Goal: Task Accomplishment & Management: Manage account settings

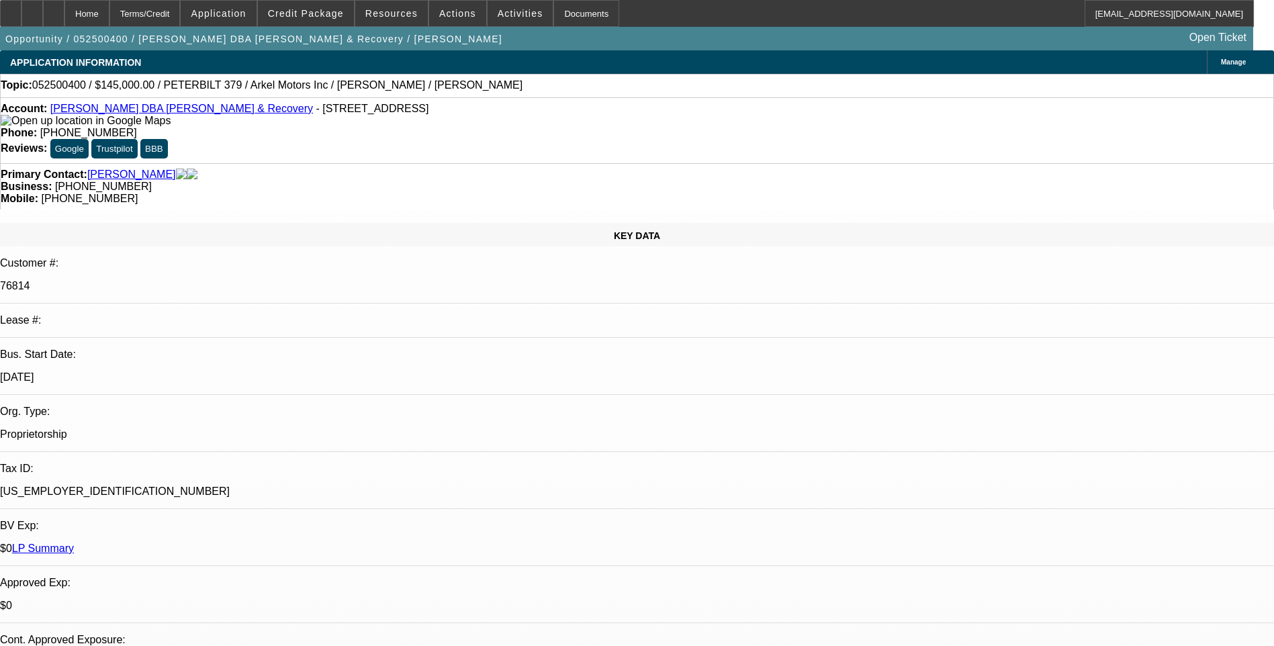
select select "0.1"
select select "0"
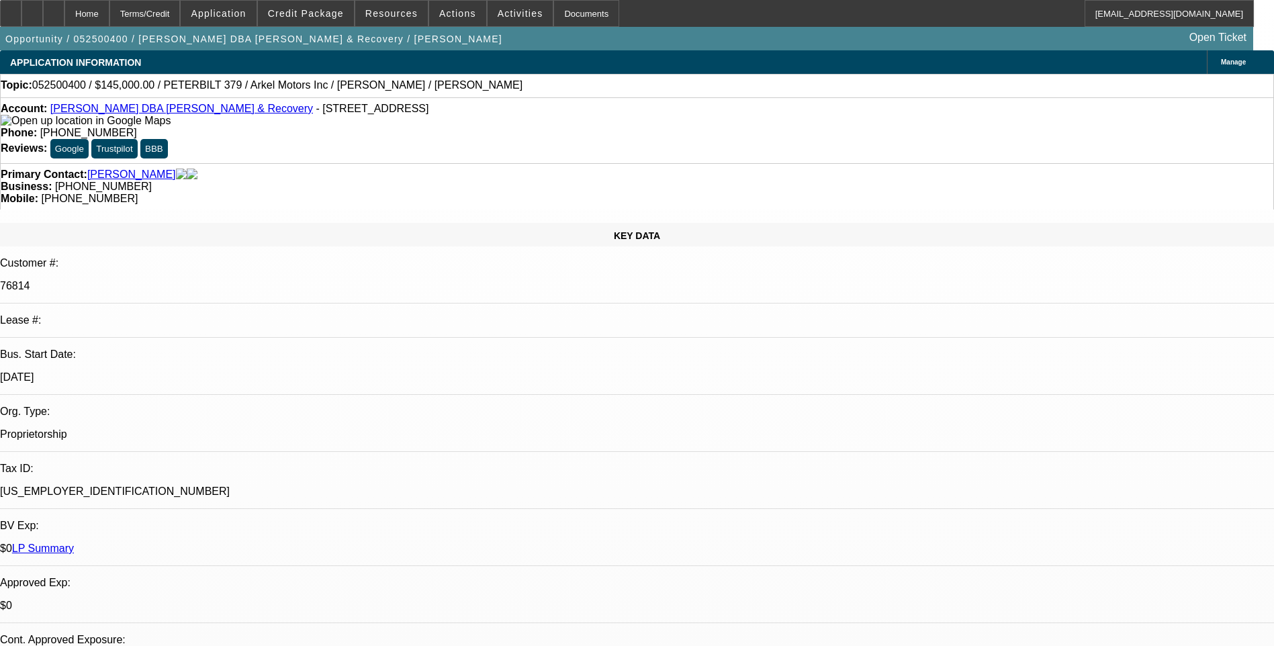
select select "0"
select select "0.1"
select select "0"
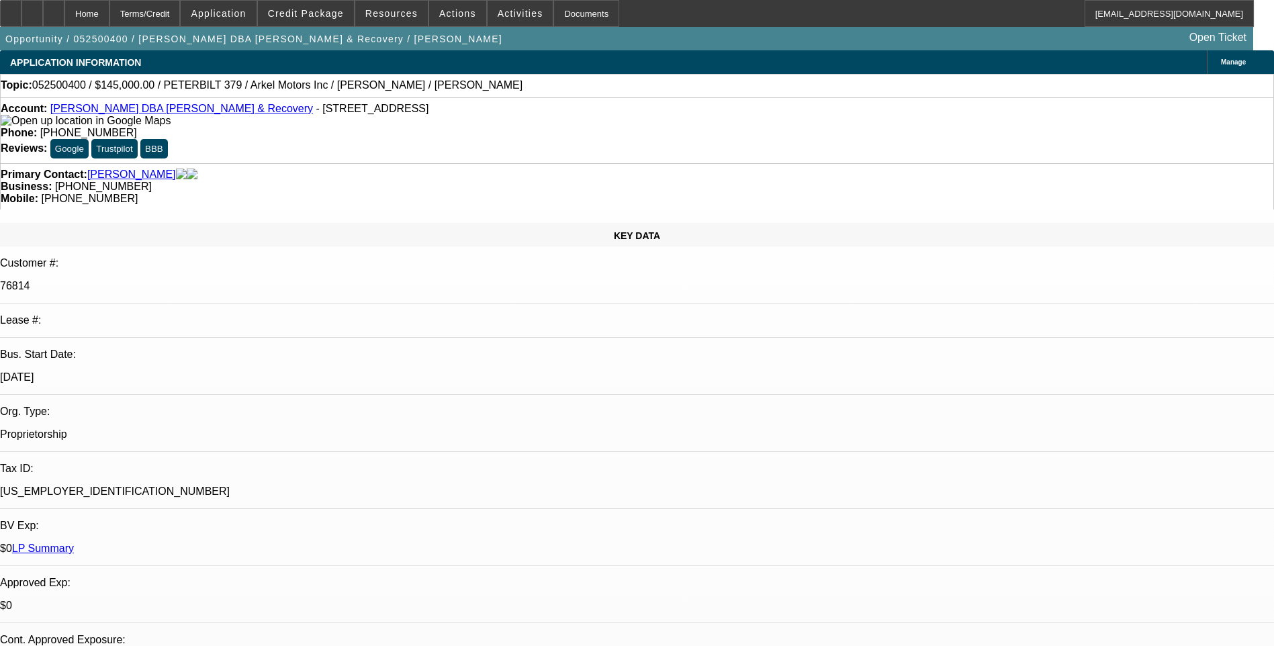
select select "1"
select select "2"
select select "6"
select select "1"
select select "2"
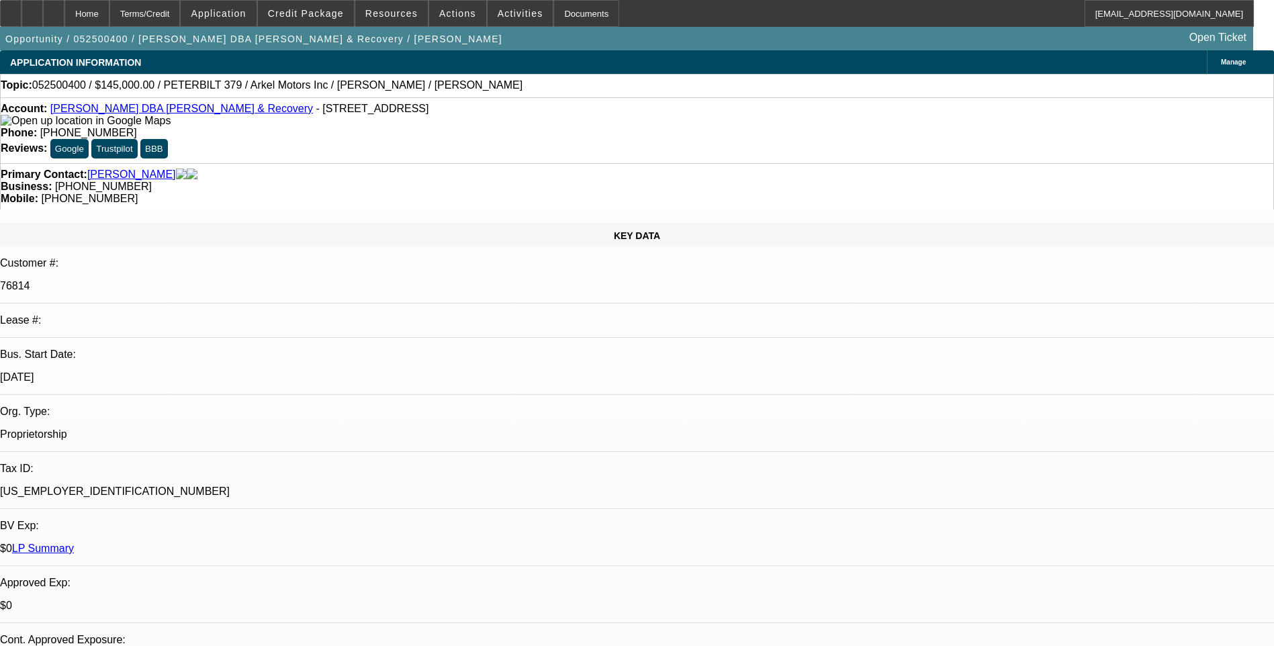
select select "6"
select select "1"
select select "2"
select select "6"
select select "1"
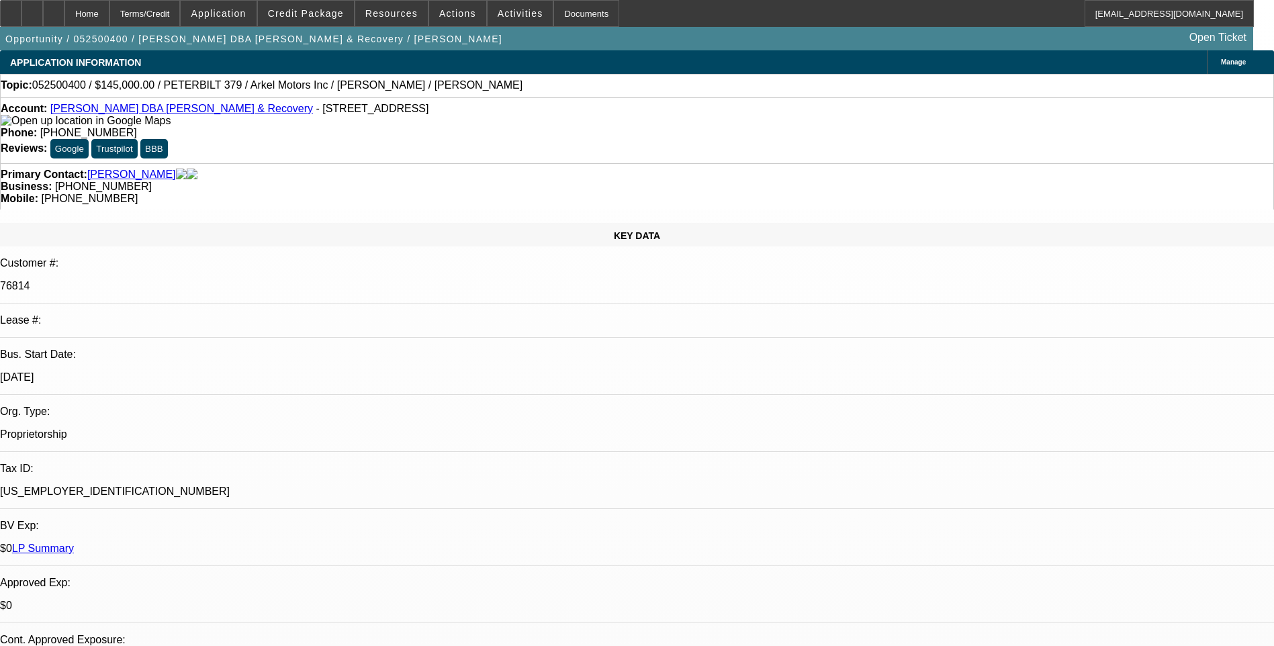
select select "3"
select select "6"
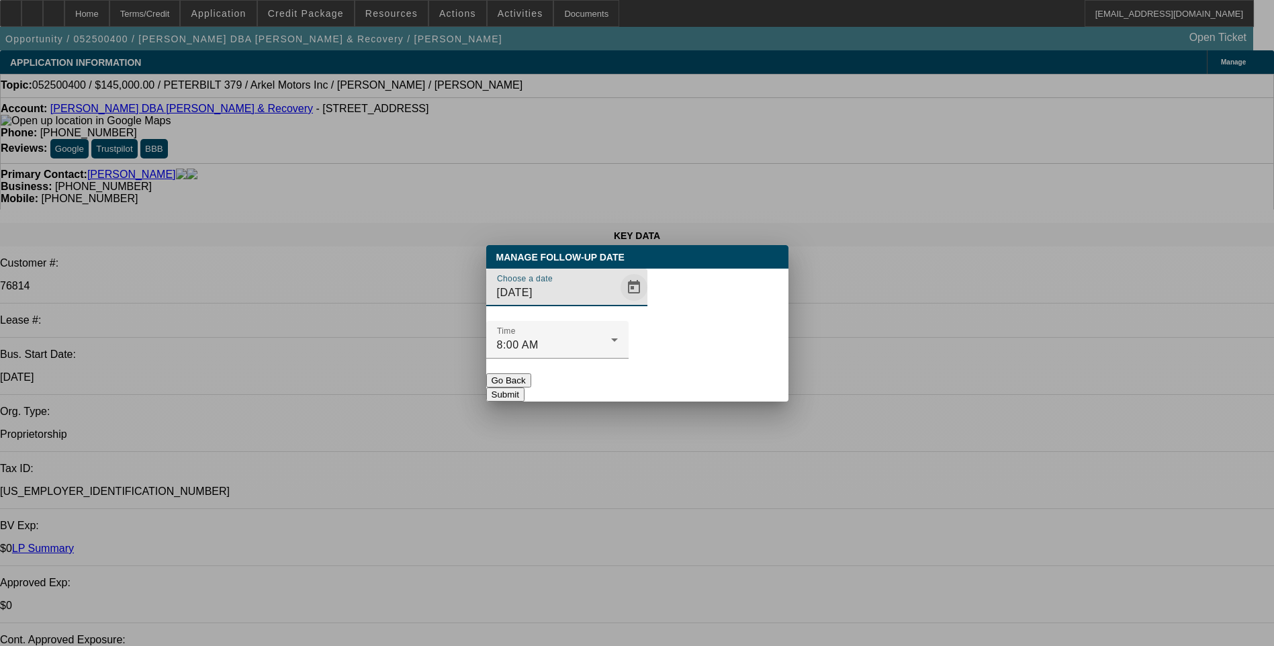
click at [618, 304] on span "Open calendar" at bounding box center [634, 287] width 32 height 32
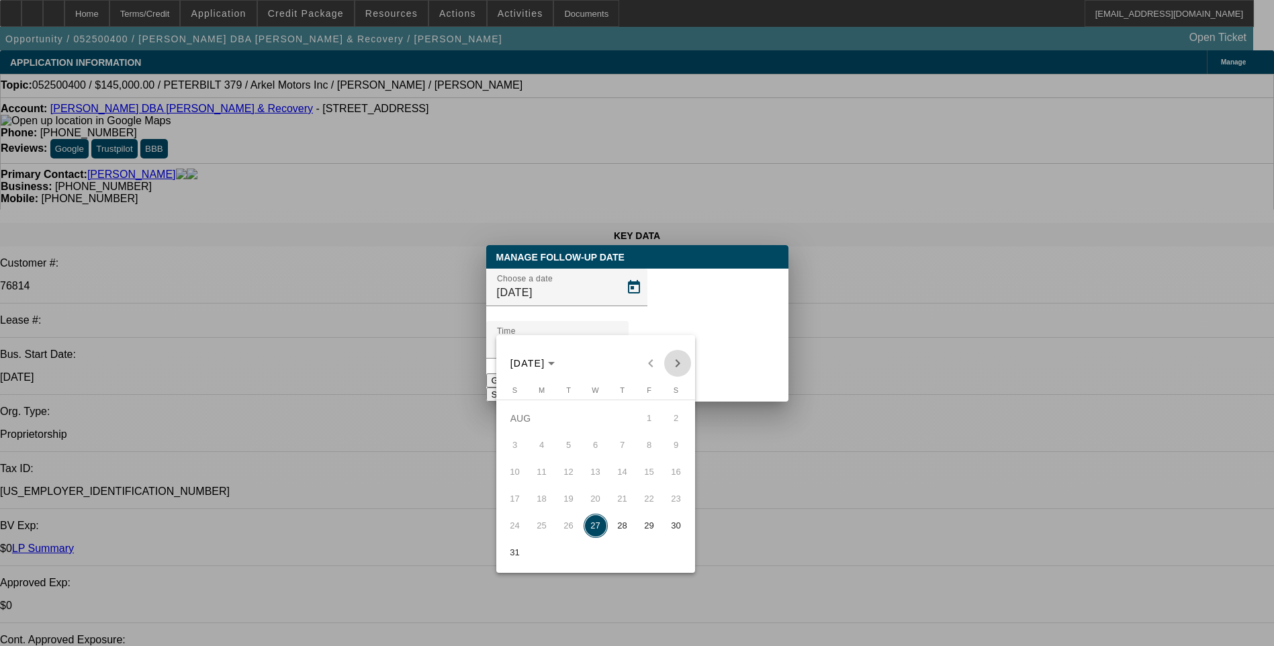
click at [679, 361] on span "Next month" at bounding box center [677, 363] width 27 height 27
click at [568, 455] on span "2" at bounding box center [569, 445] width 24 height 24
type input "9/2/2025"
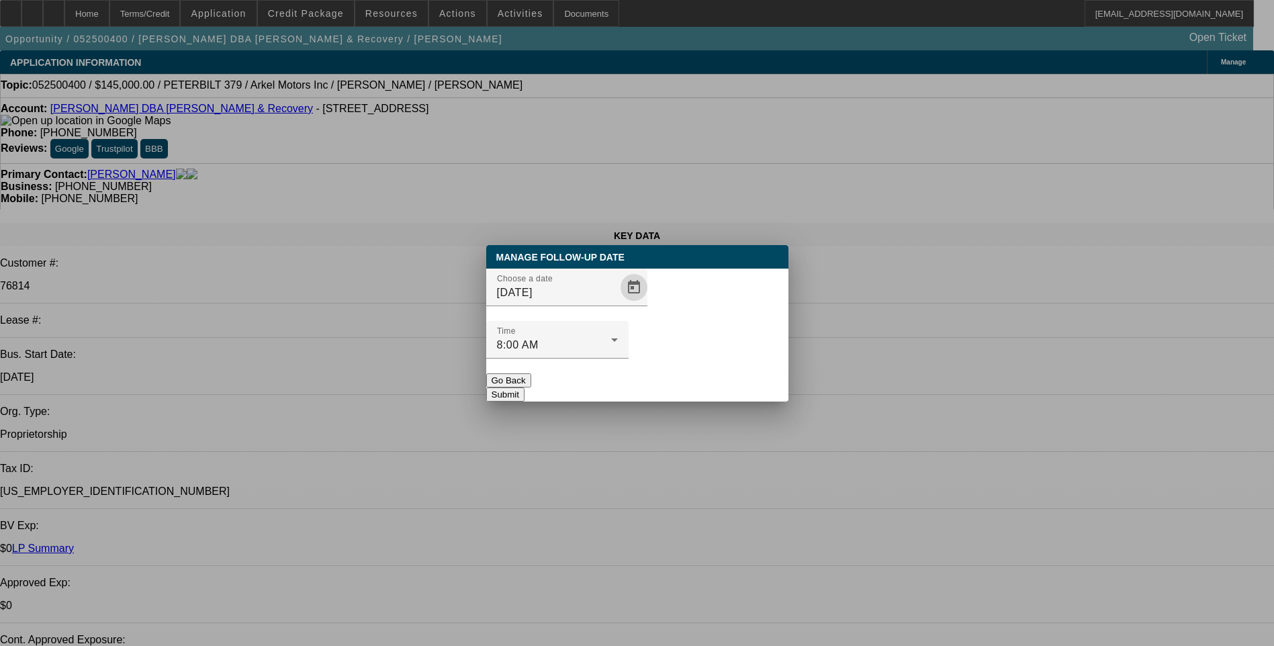
click at [525, 388] on button "Submit" at bounding box center [505, 395] width 38 height 14
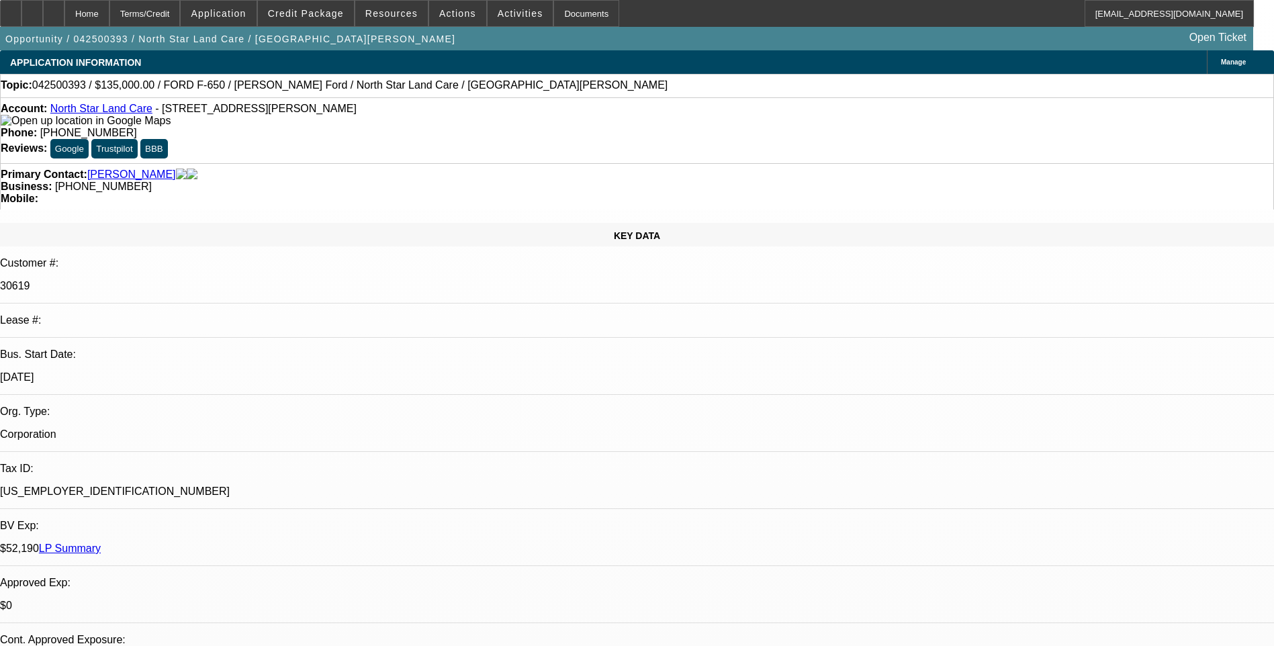
select select "0"
select select "0.1"
select select "0"
select select "0.1"
select select "0"
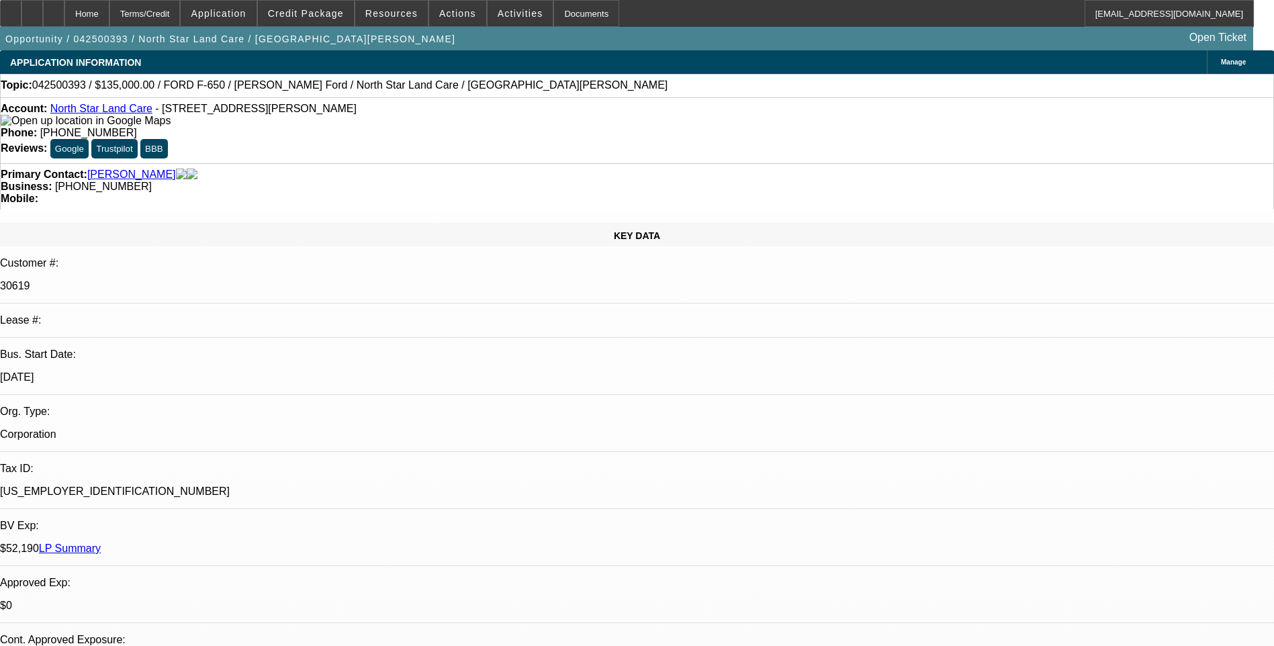
select select "0.1"
select select "1"
select select "2"
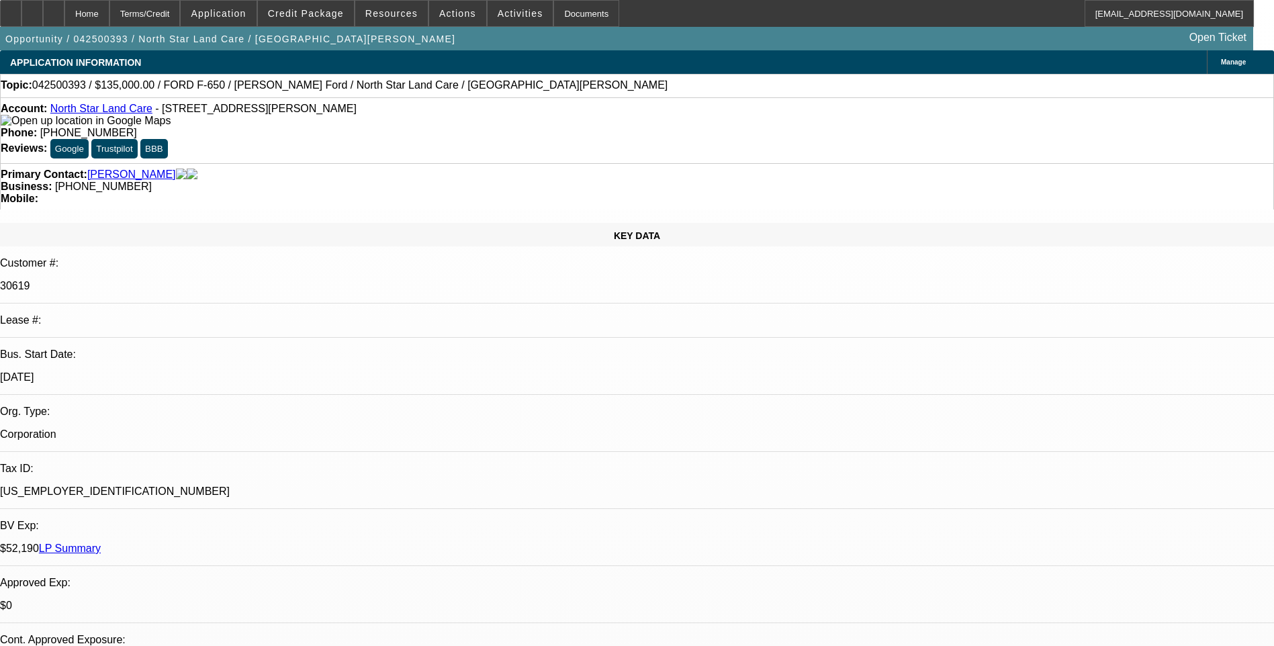
select select "4"
select select "1"
select select "2"
select select "4"
select select "1"
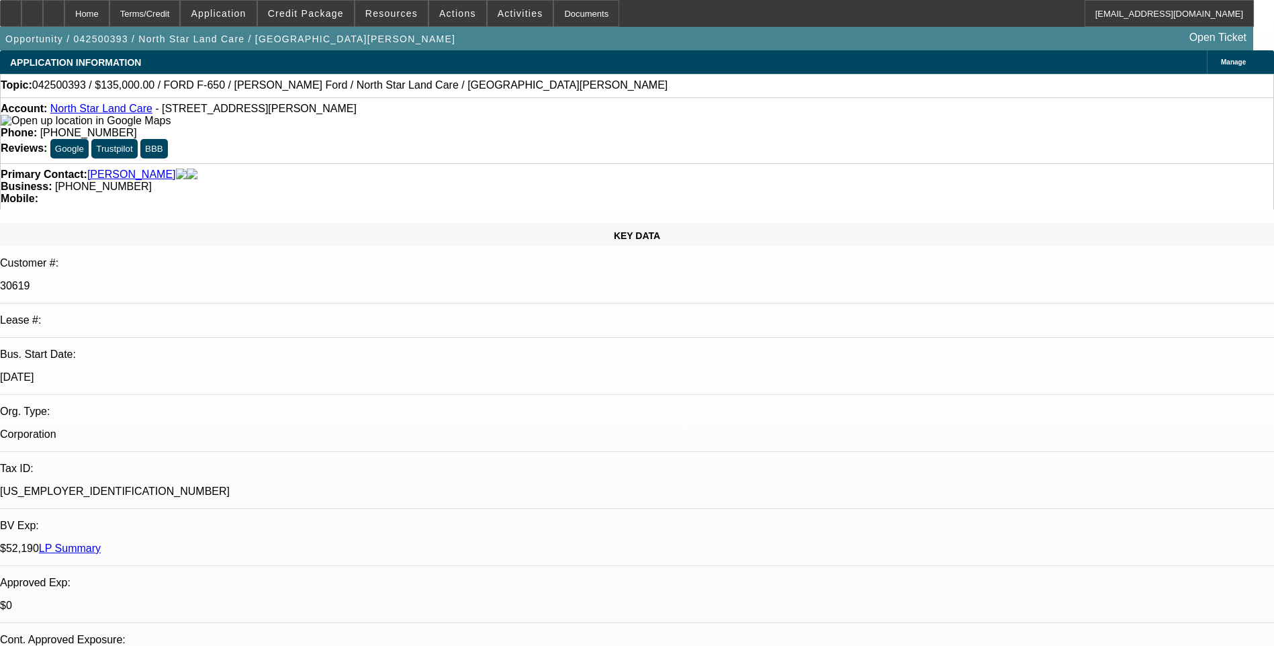
select select "2"
select select "4"
select select "1"
select select "2"
select select "4"
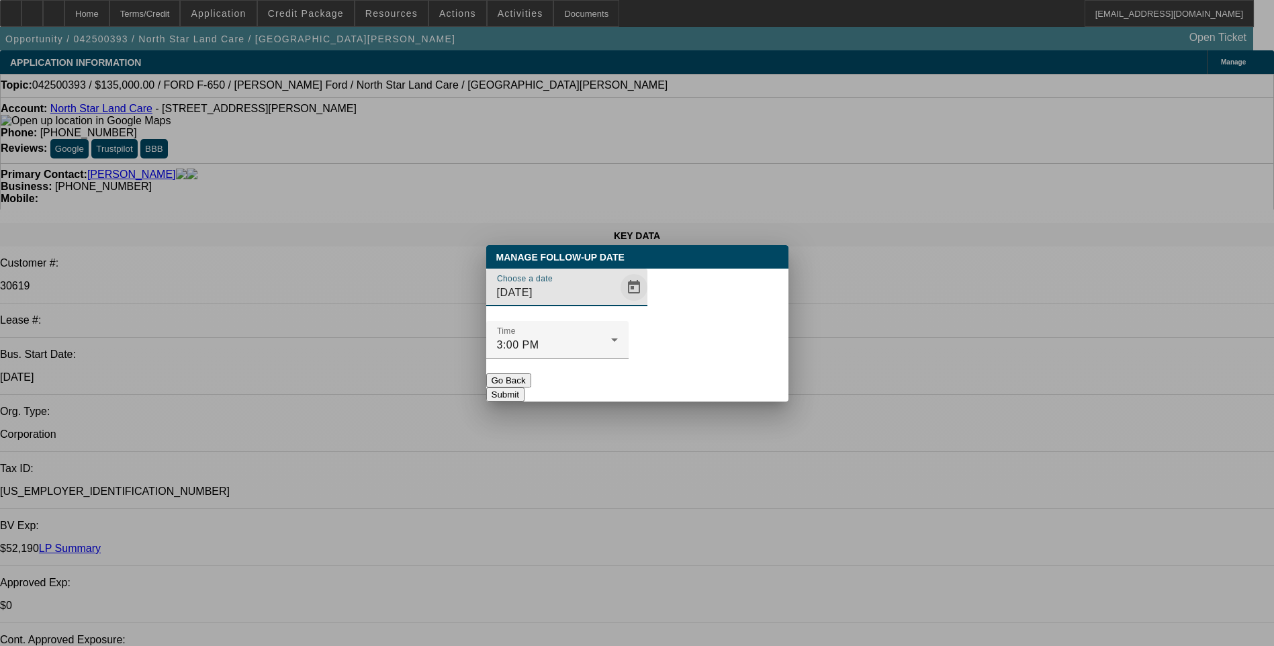
click at [618, 304] on span "Open calendar" at bounding box center [634, 287] width 32 height 32
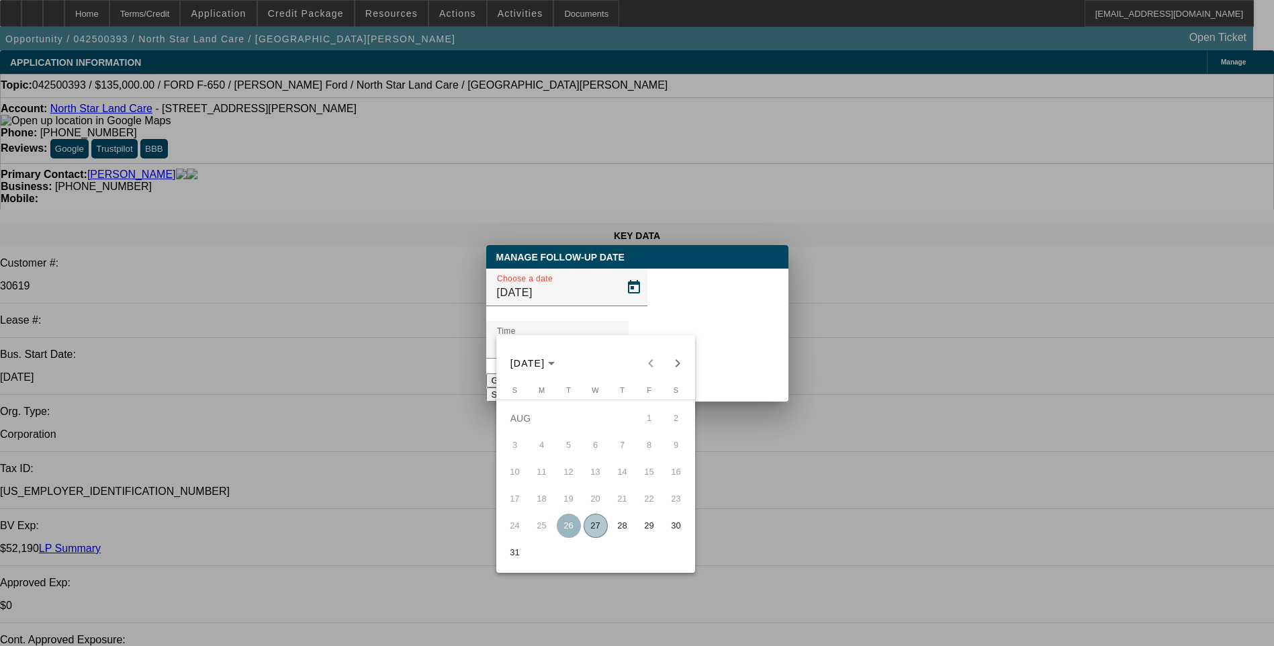
click at [619, 529] on span "28" at bounding box center [623, 526] width 24 height 24
type input "[DATE]"
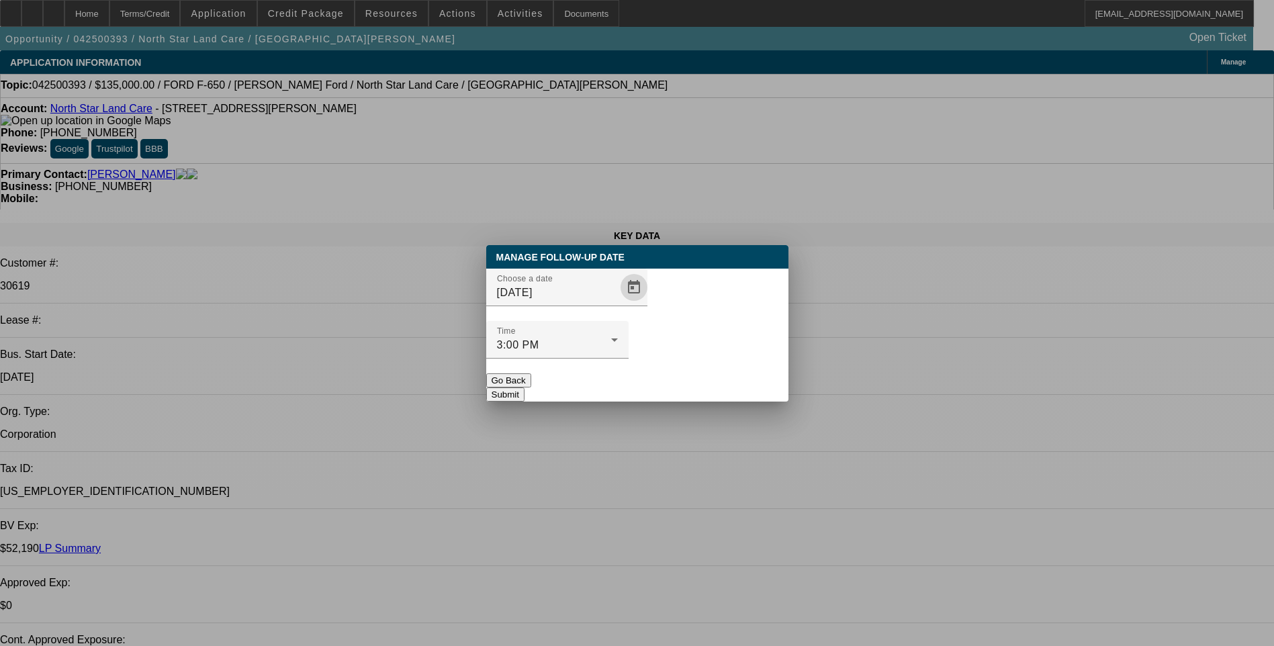
click at [525, 388] on button "Submit" at bounding box center [505, 395] width 38 height 14
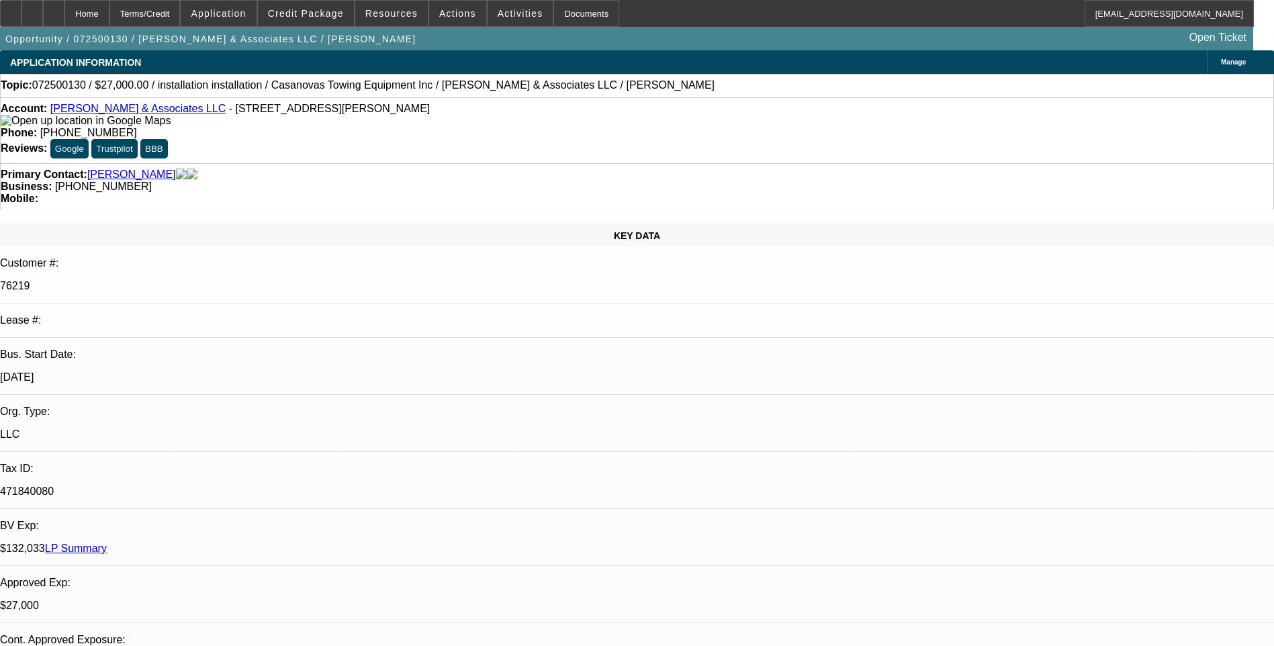
select select "0"
select select "2"
select select "0.1"
select select "0"
select select "2"
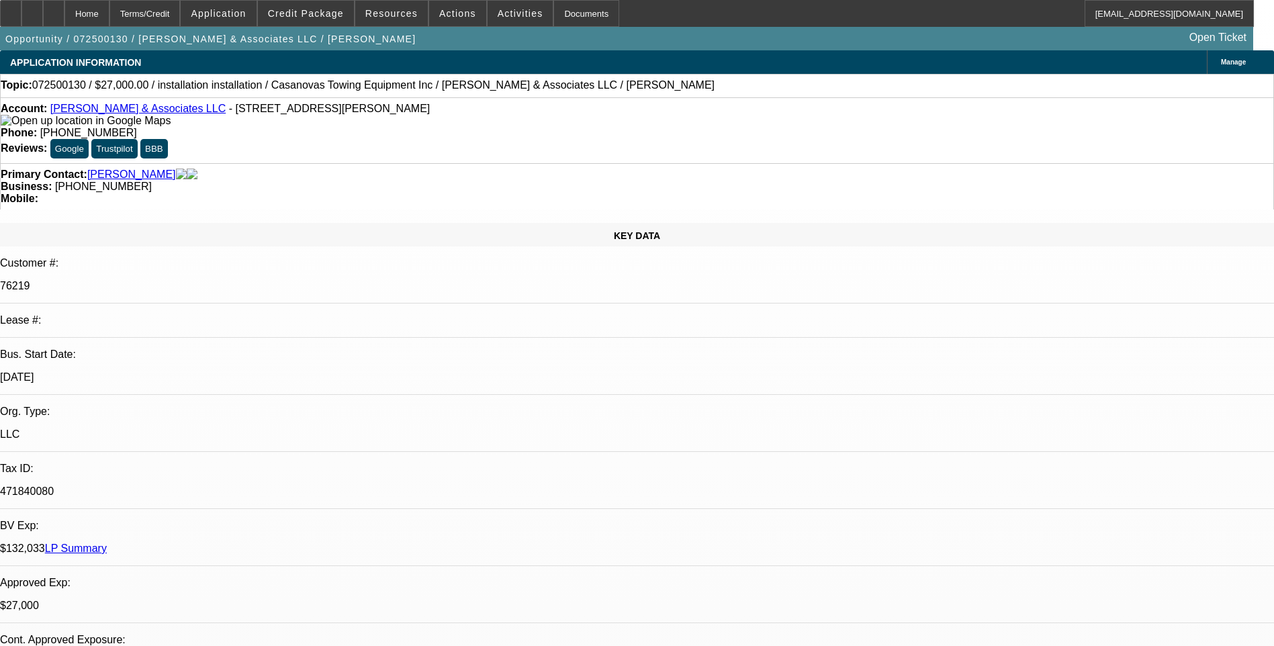
select select "0.1"
select select "0"
select select "2"
select select "0.1"
select select "0"
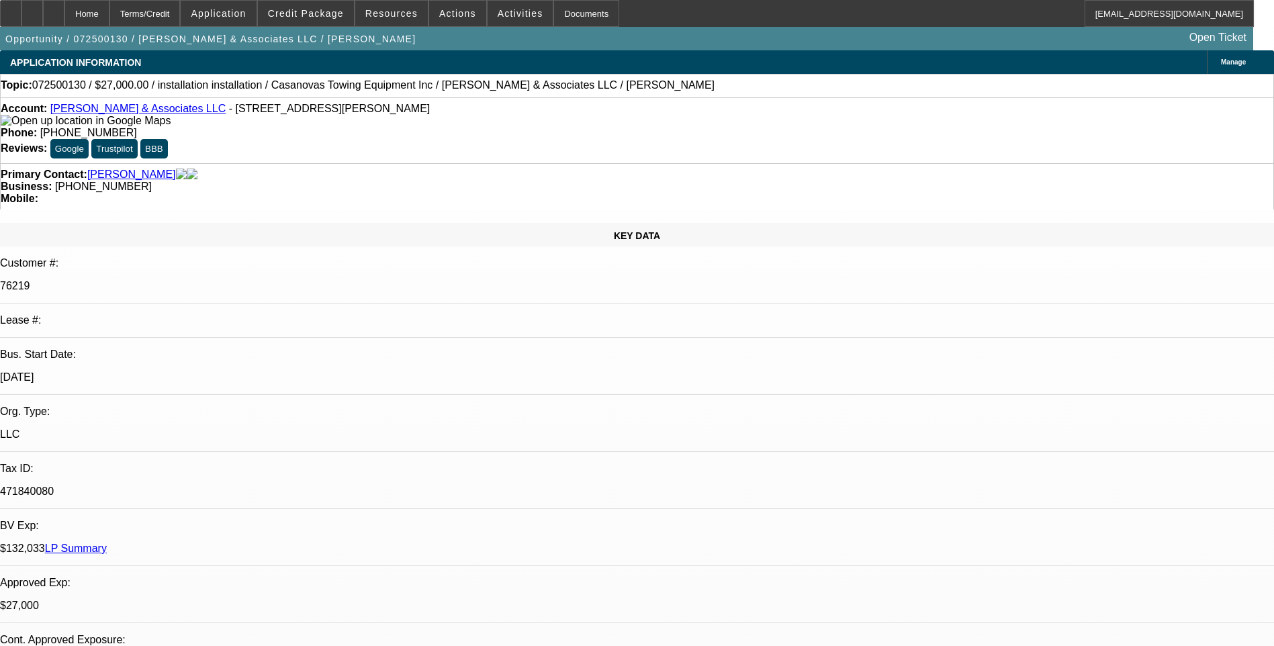
select select "2"
select select "0.1"
select select "1"
select select "2"
select select "4"
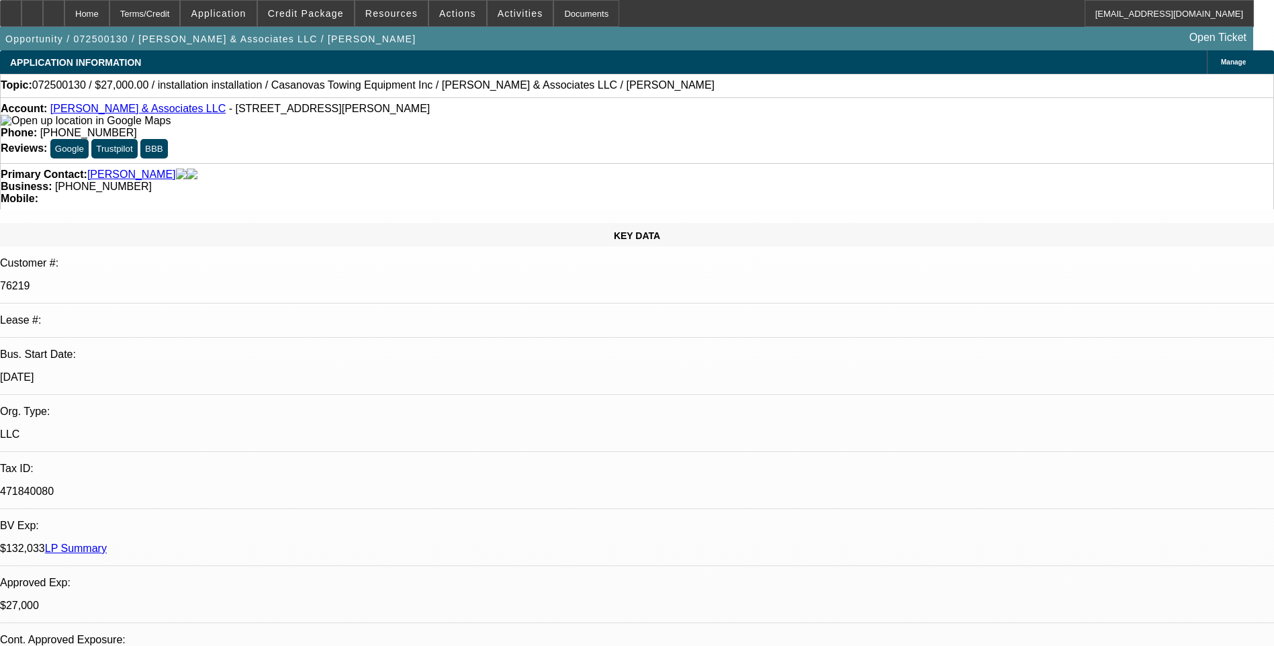
select select "1"
select select "2"
select select "4"
select select "1"
select select "2"
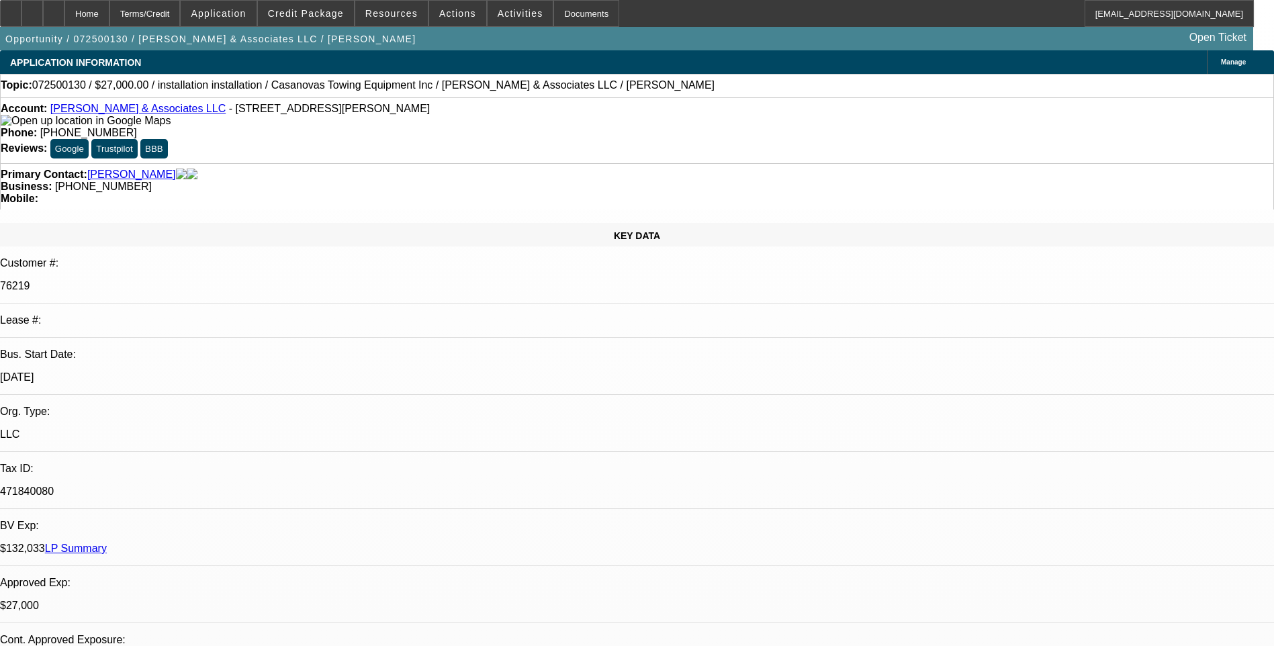
select select "4"
select select "1"
select select "2"
select select "4"
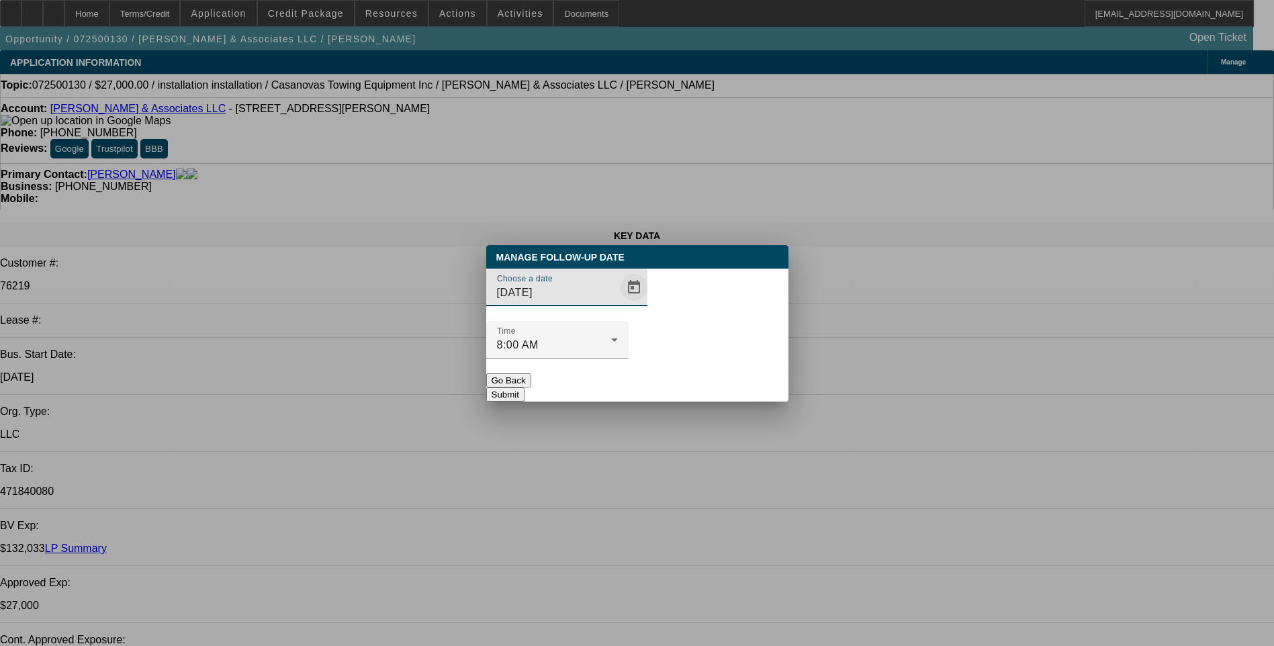
click at [618, 304] on span "Open calendar" at bounding box center [634, 287] width 32 height 32
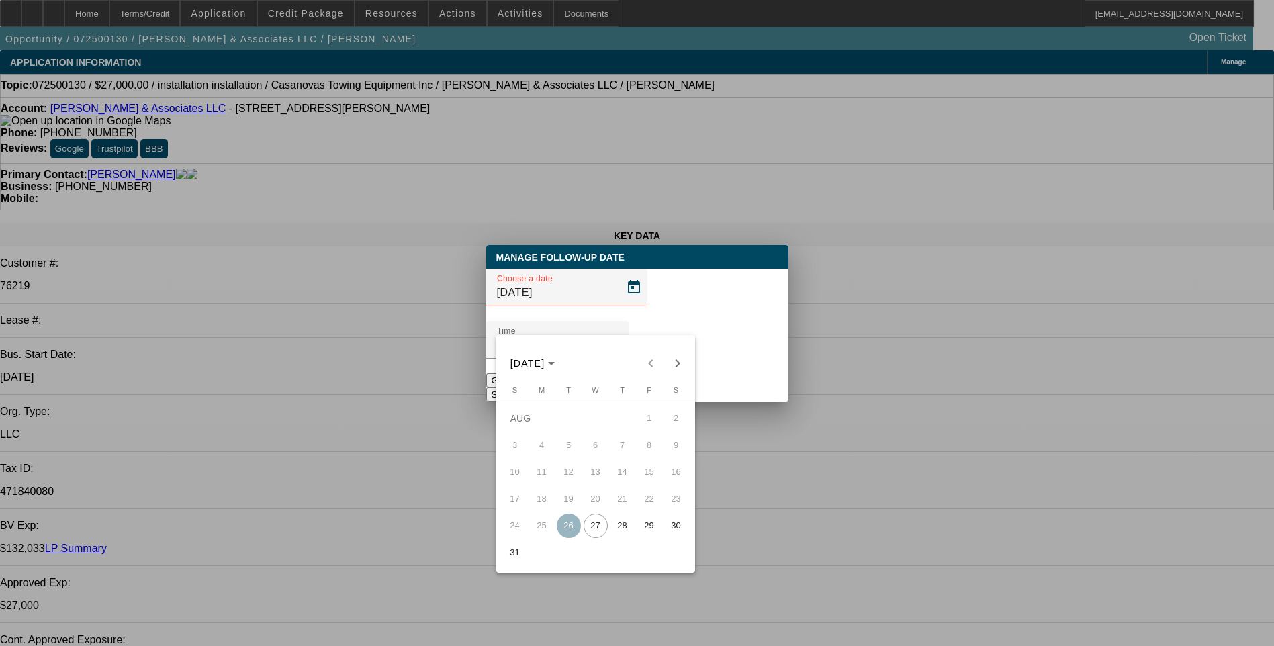
click at [615, 533] on span "28" at bounding box center [623, 526] width 24 height 24
type input "[DATE]"
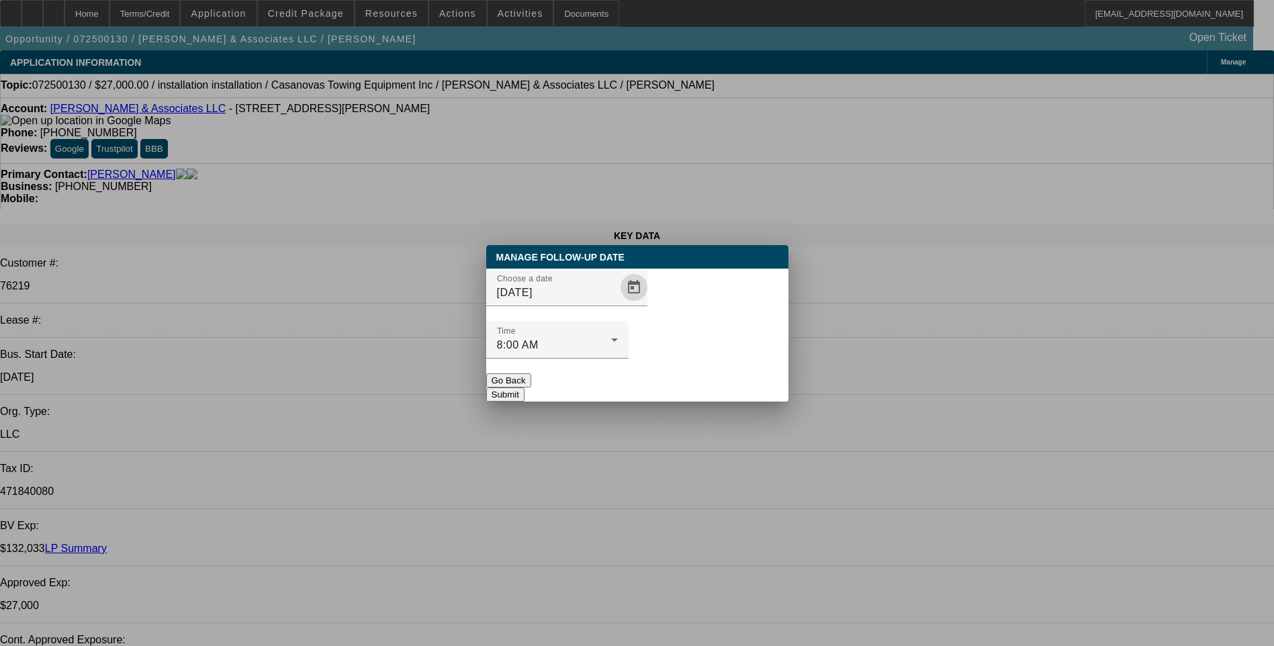
click at [525, 388] on button "Submit" at bounding box center [505, 395] width 38 height 14
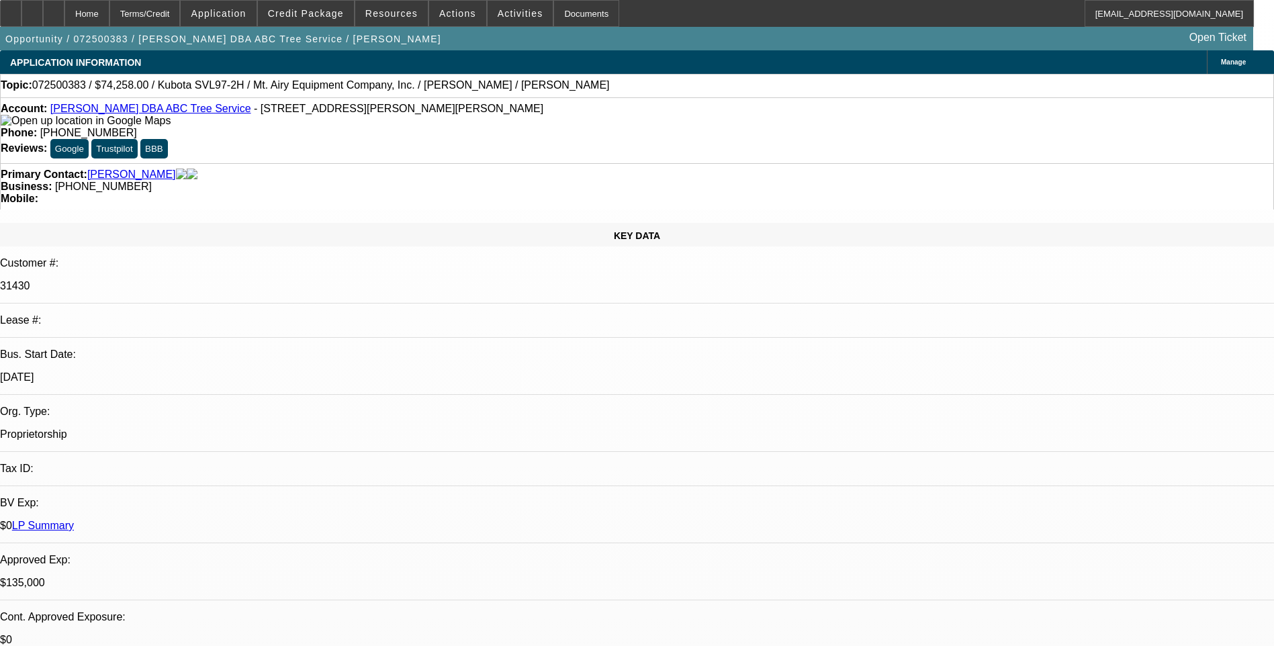
select select "0"
select select "2"
select select "0"
select select "0.1"
select select "0"
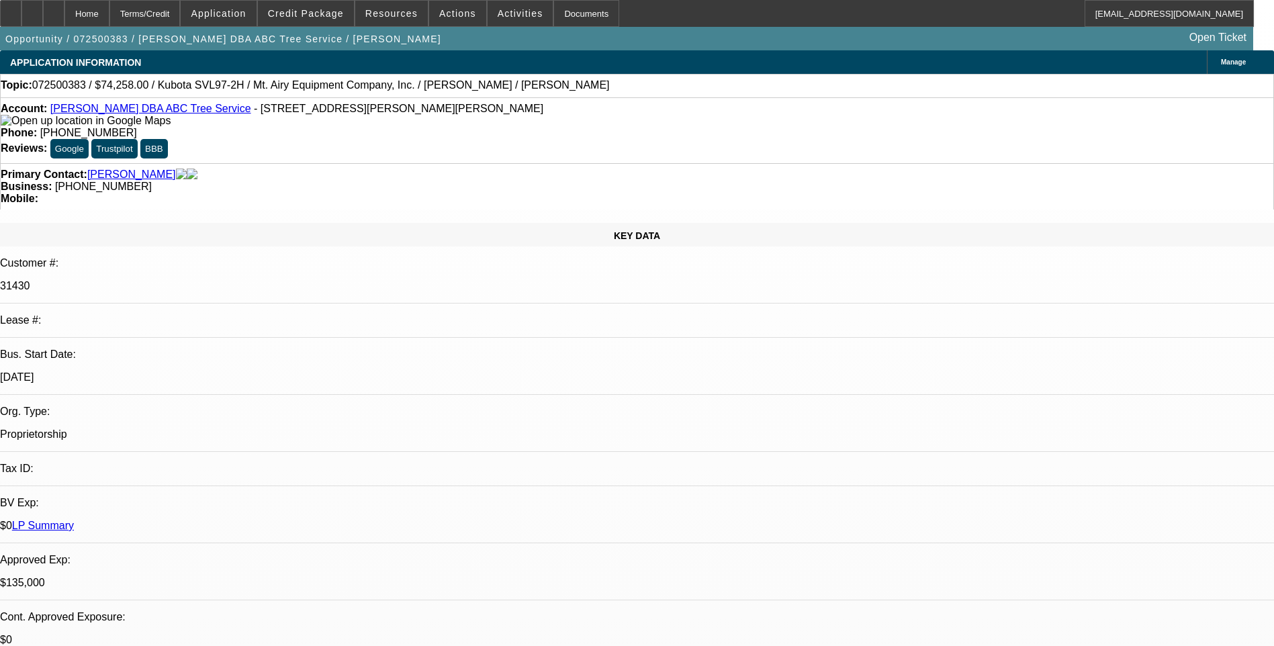
select select "0"
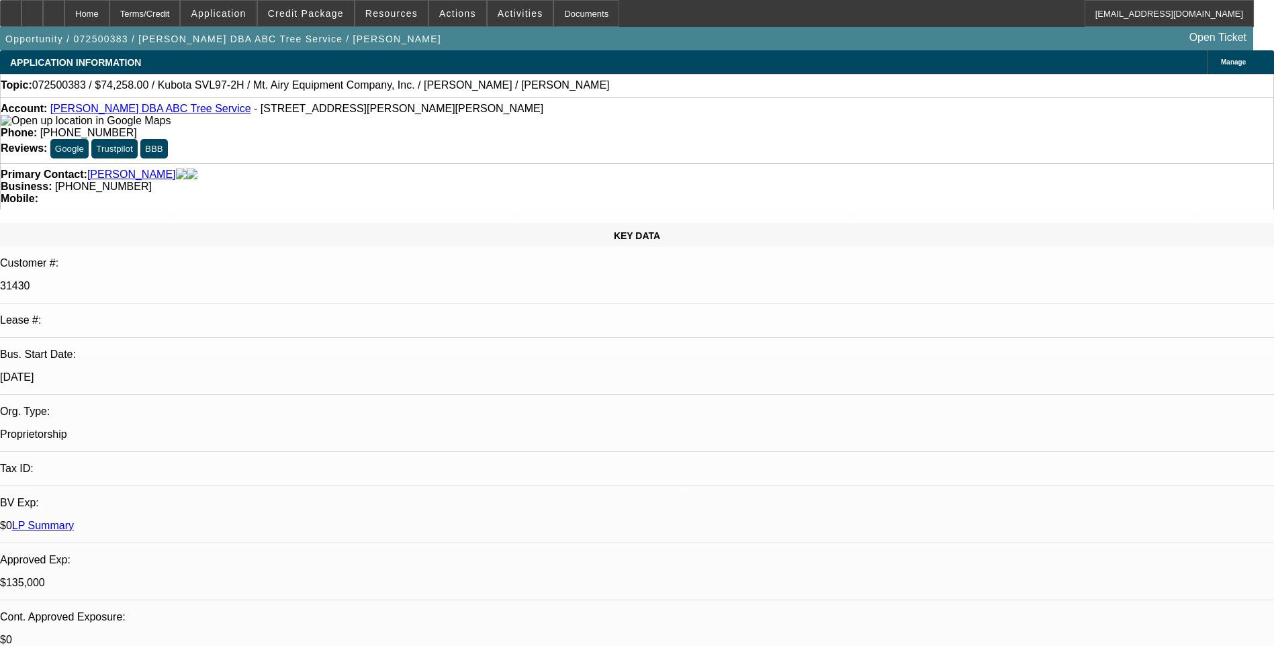
select select "0"
select select "1"
select select "2"
select select "6"
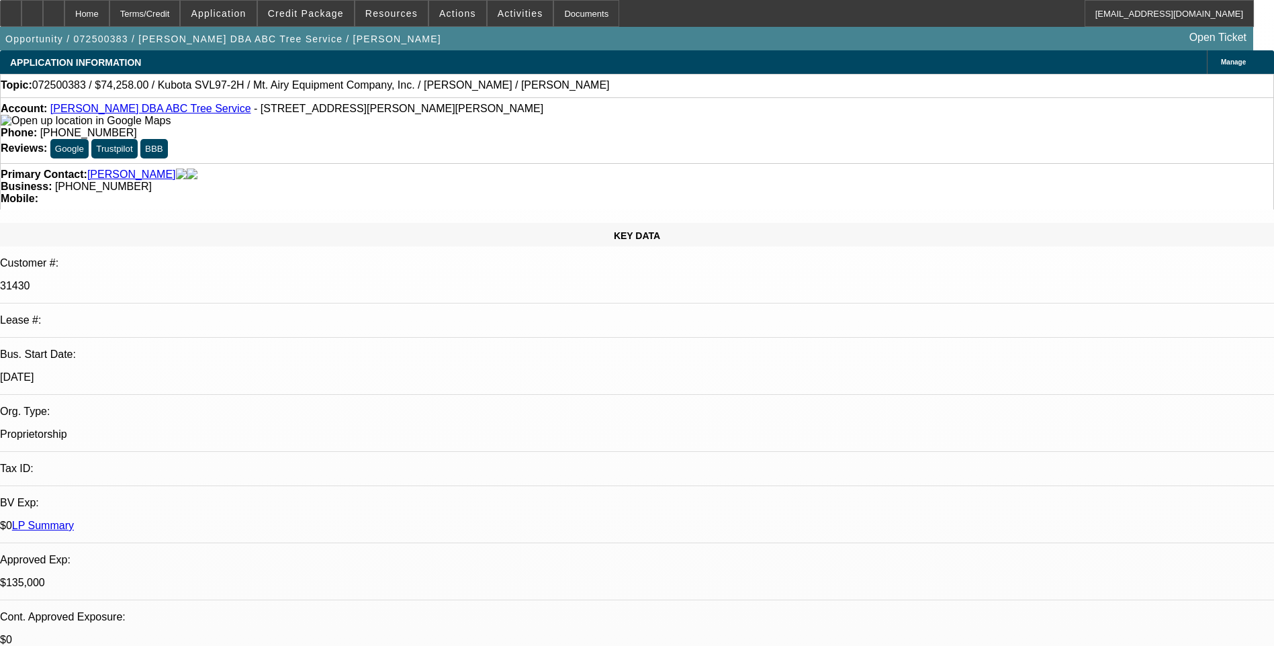
select select "1"
select select "6"
select select "1"
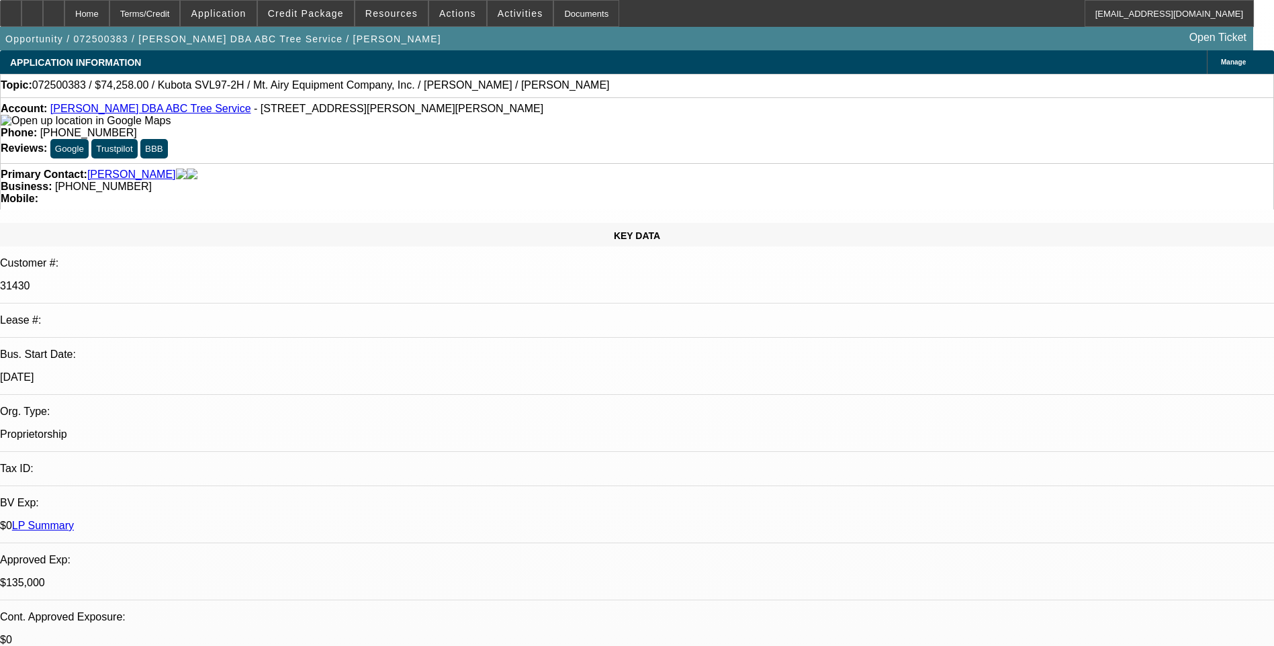
select select "6"
select select "1"
select select "6"
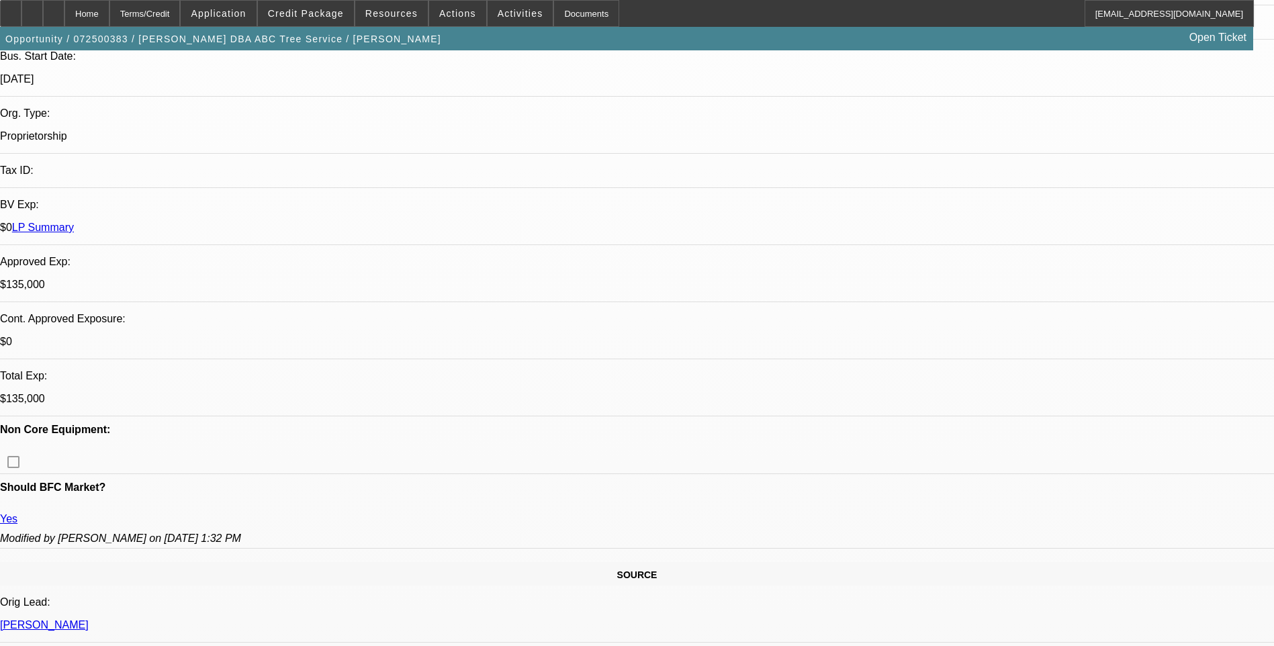
scroll to position [336, 0]
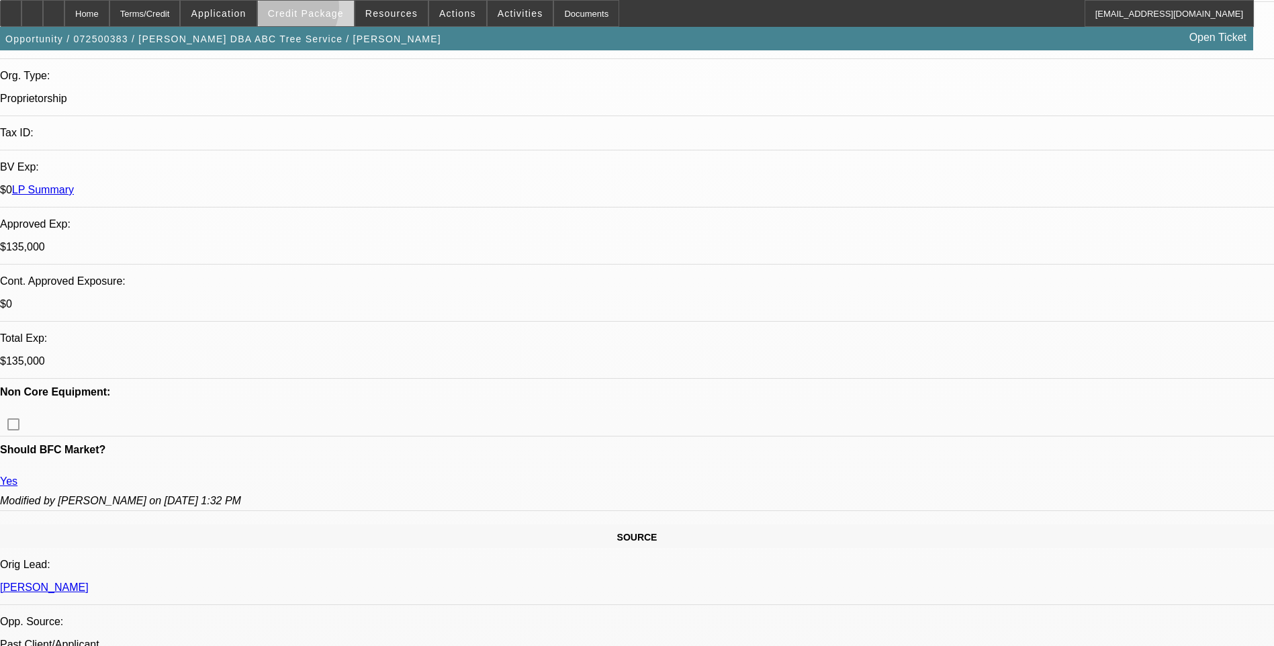
click at [307, 11] on span "Credit Package" at bounding box center [306, 13] width 76 height 11
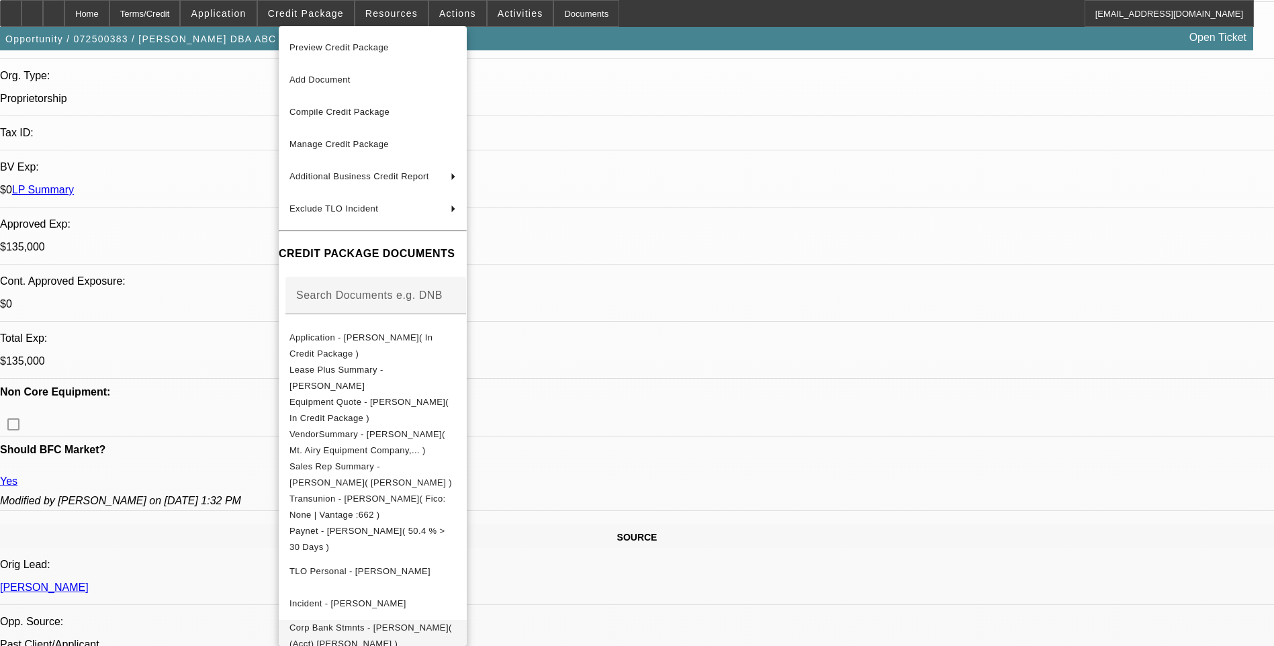
scroll to position [78, 0]
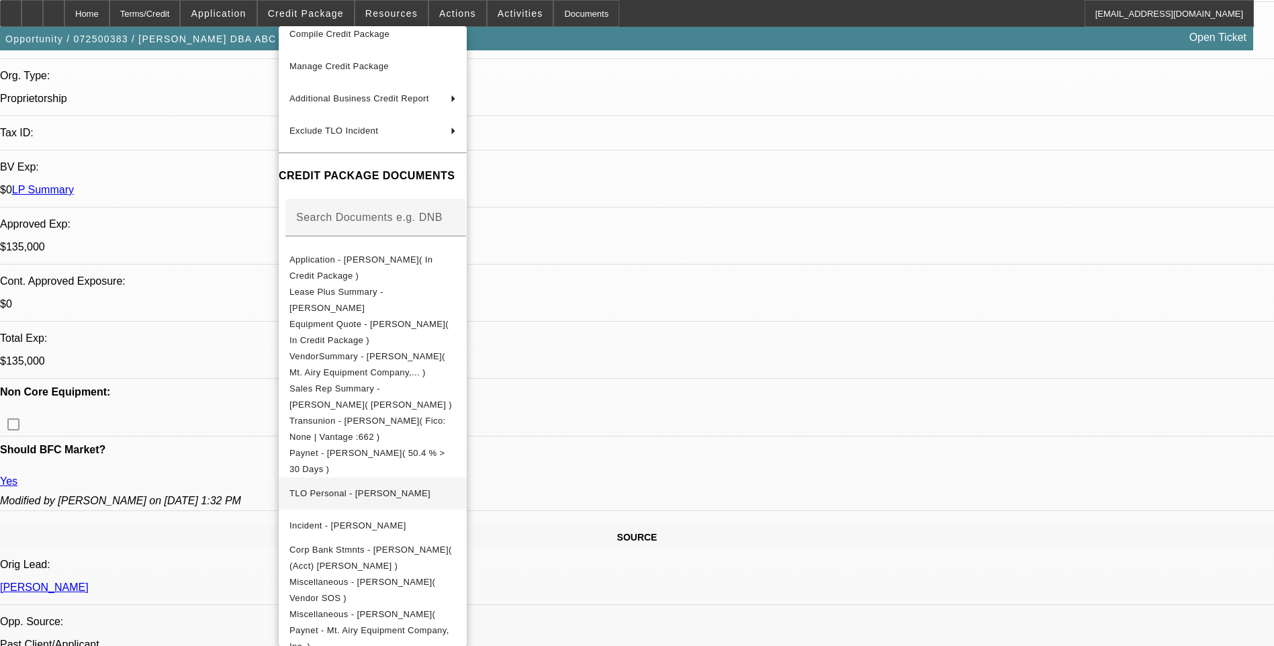
click at [412, 495] on span "TLO Personal - Adkins, Ralph" at bounding box center [373, 494] width 167 height 16
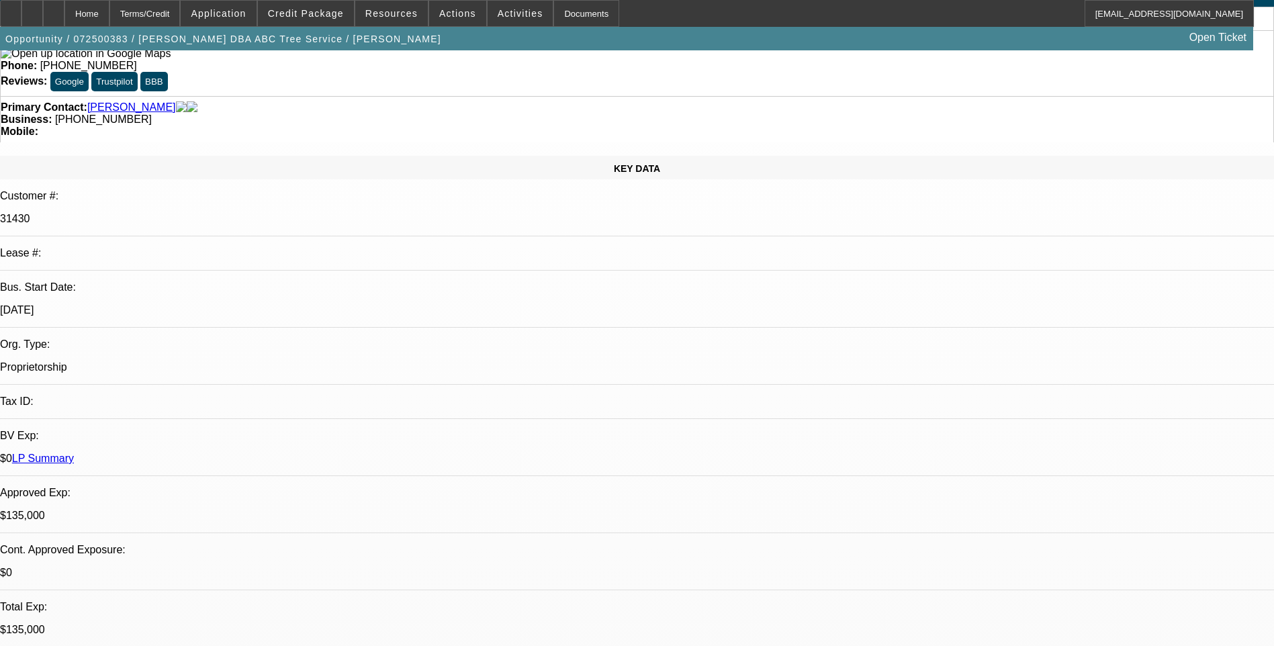
scroll to position [0, 0]
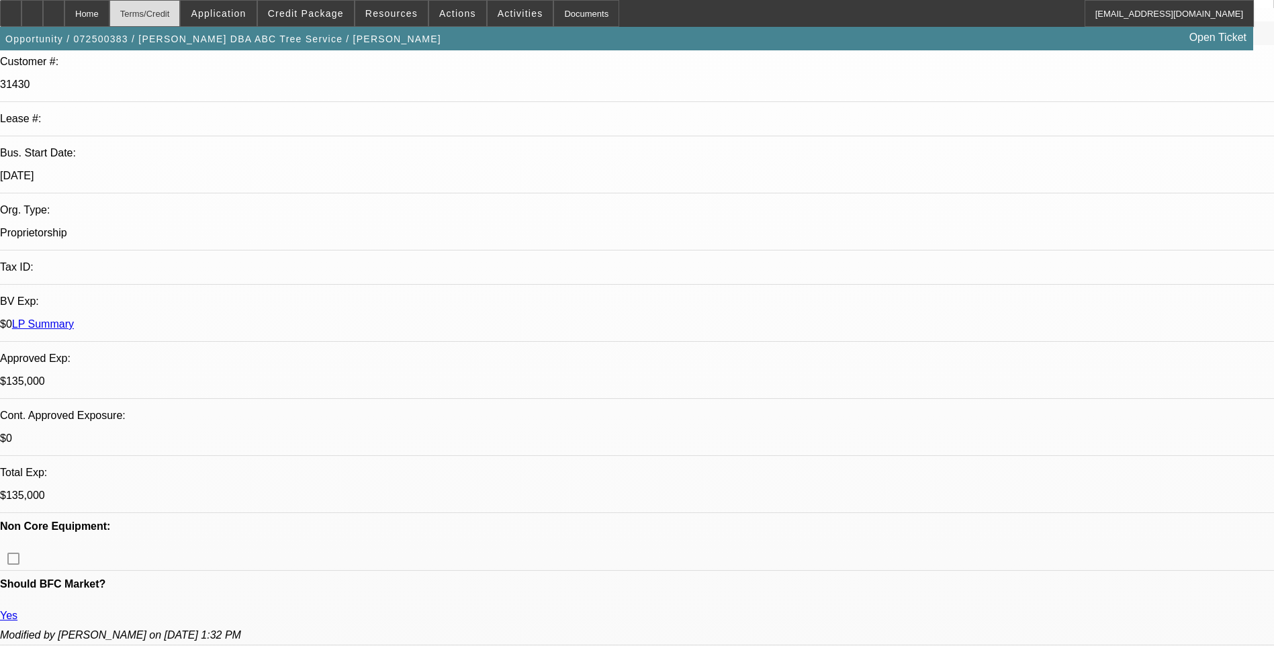
click at [179, 17] on div "Terms/Credit" at bounding box center [145, 13] width 71 height 27
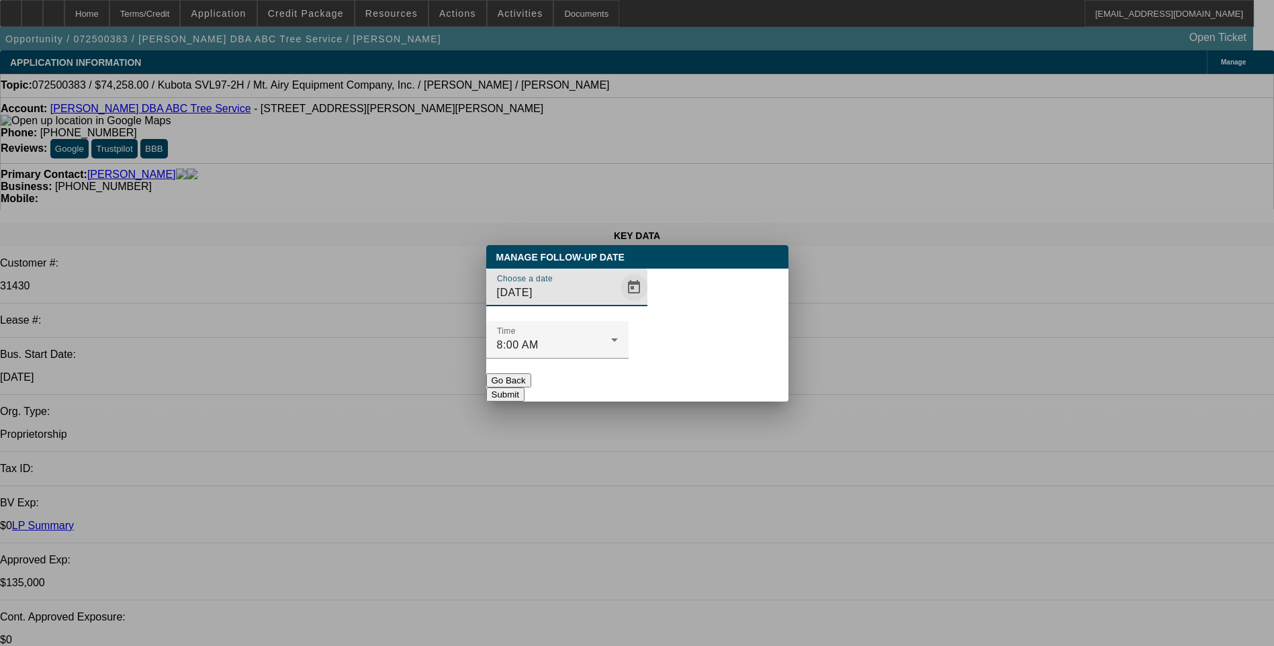
click at [618, 304] on span "Open calendar" at bounding box center [634, 287] width 32 height 32
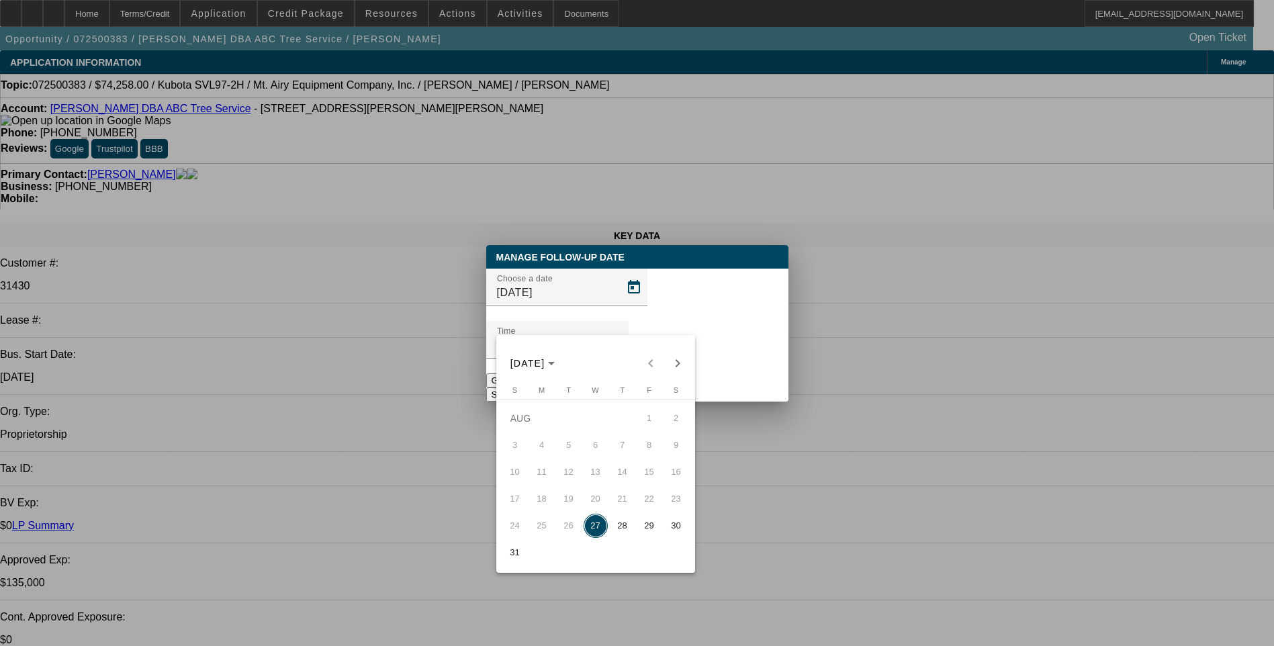
drag, startPoint x: 624, startPoint y: 533, endPoint x: 630, endPoint y: 527, distance: 8.1
click at [625, 531] on span "28" at bounding box center [623, 526] width 24 height 24
type input "[DATE]"
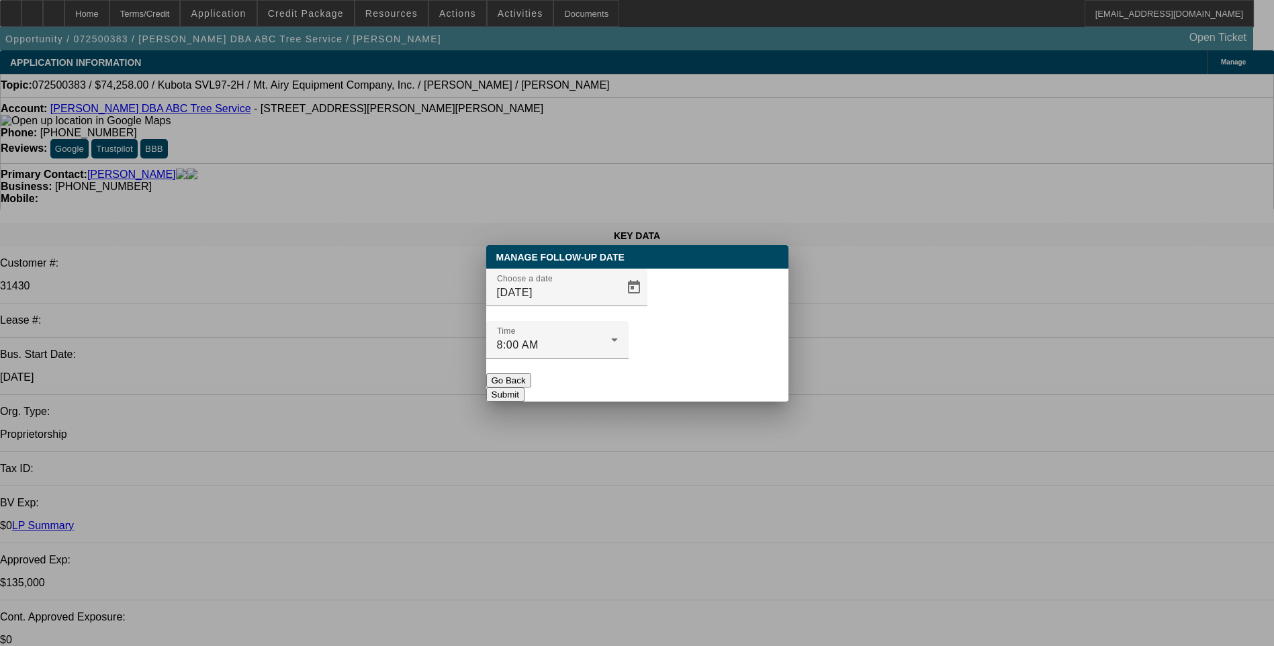
click at [525, 388] on button "Submit" at bounding box center [505, 395] width 38 height 14
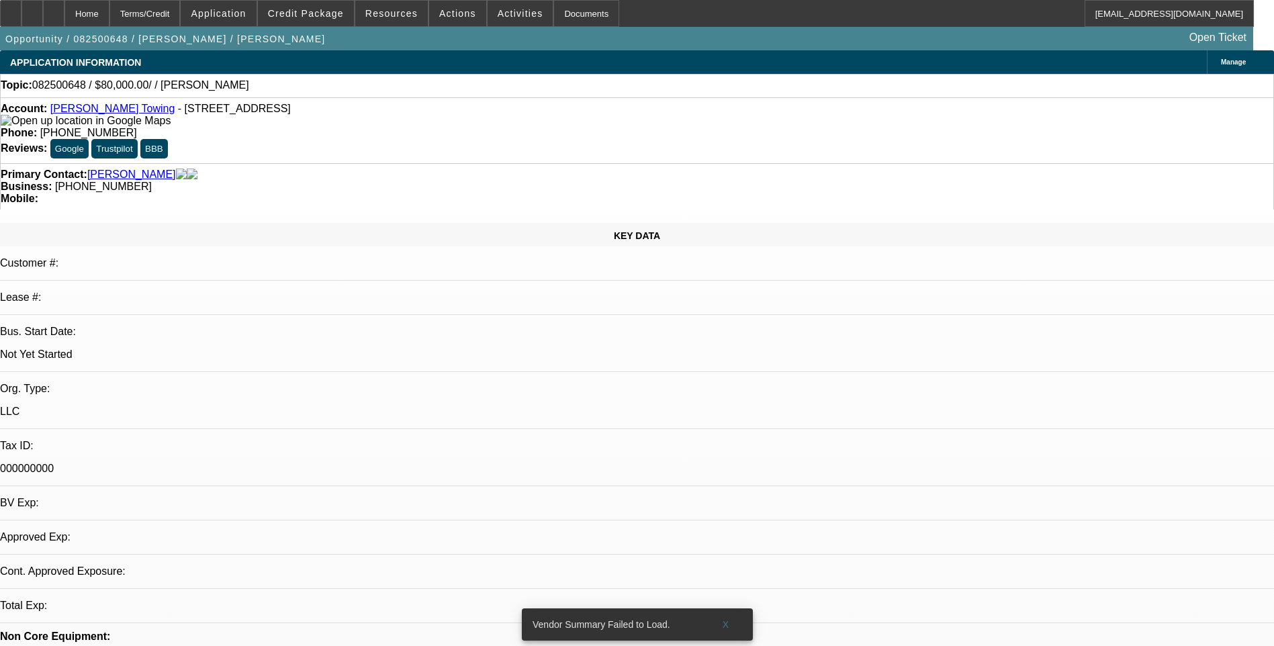
select select "0"
select select "2"
select select "0.1"
select select "1"
select select "2"
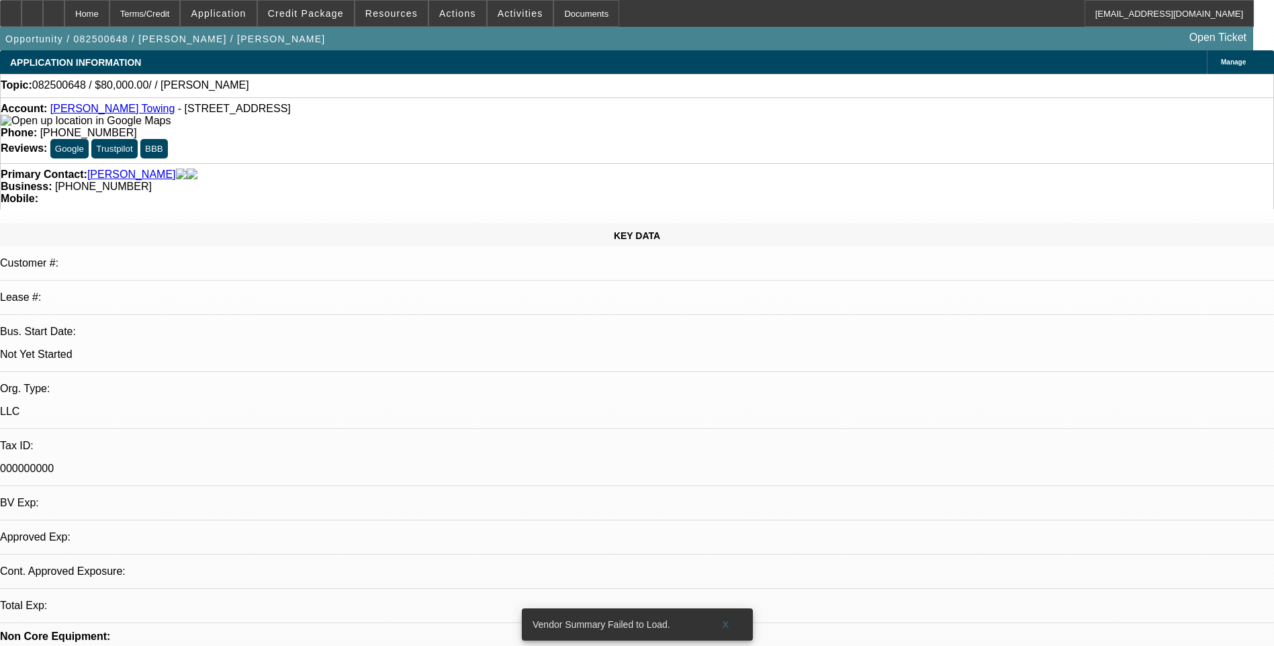
select select "4"
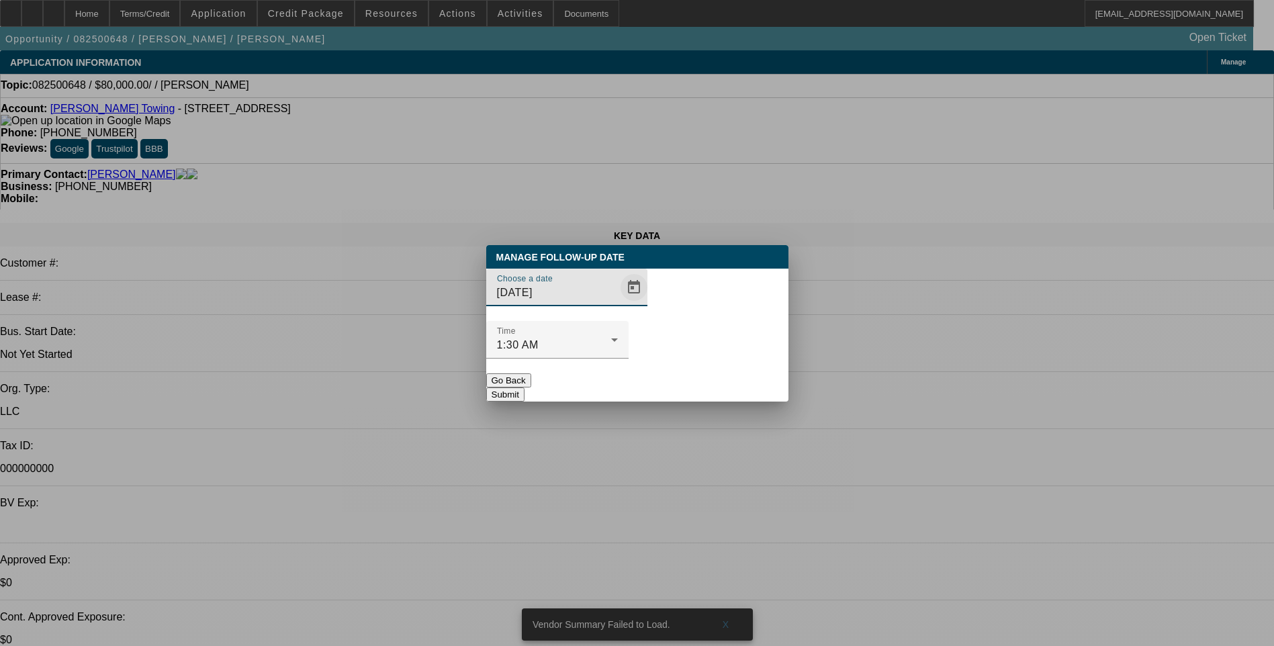
click at [618, 304] on span "Open calendar" at bounding box center [634, 287] width 32 height 32
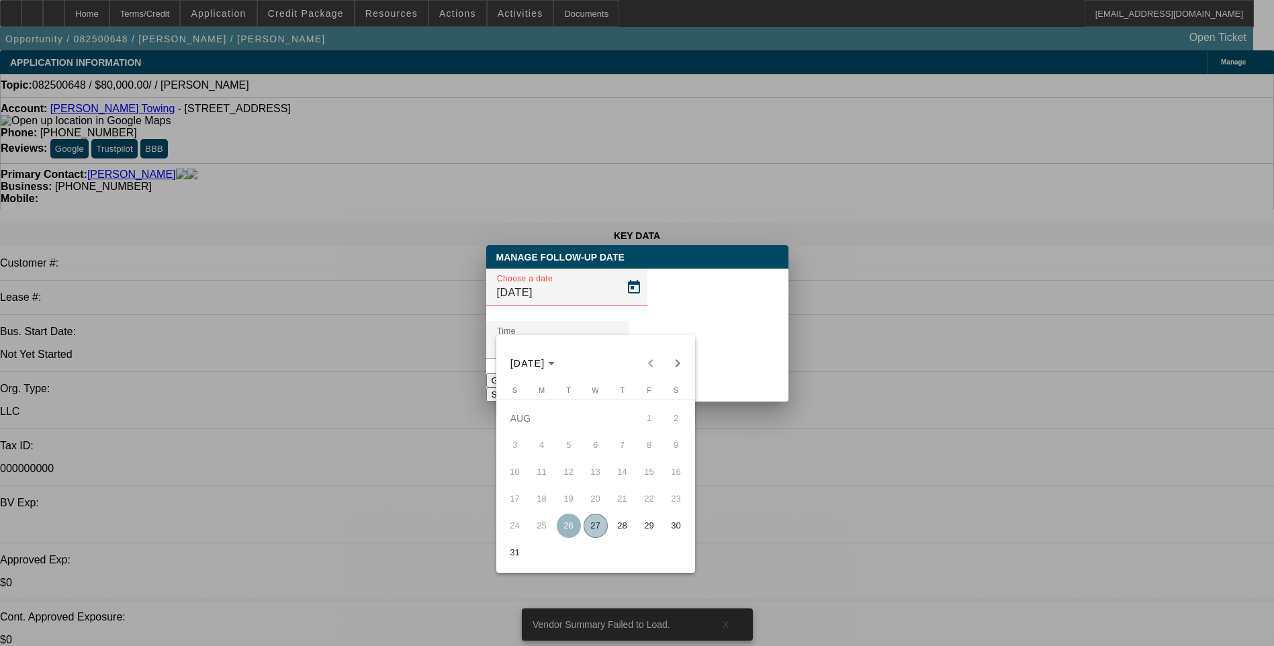
click at [626, 527] on span "28" at bounding box center [623, 526] width 24 height 24
type input "[DATE]"
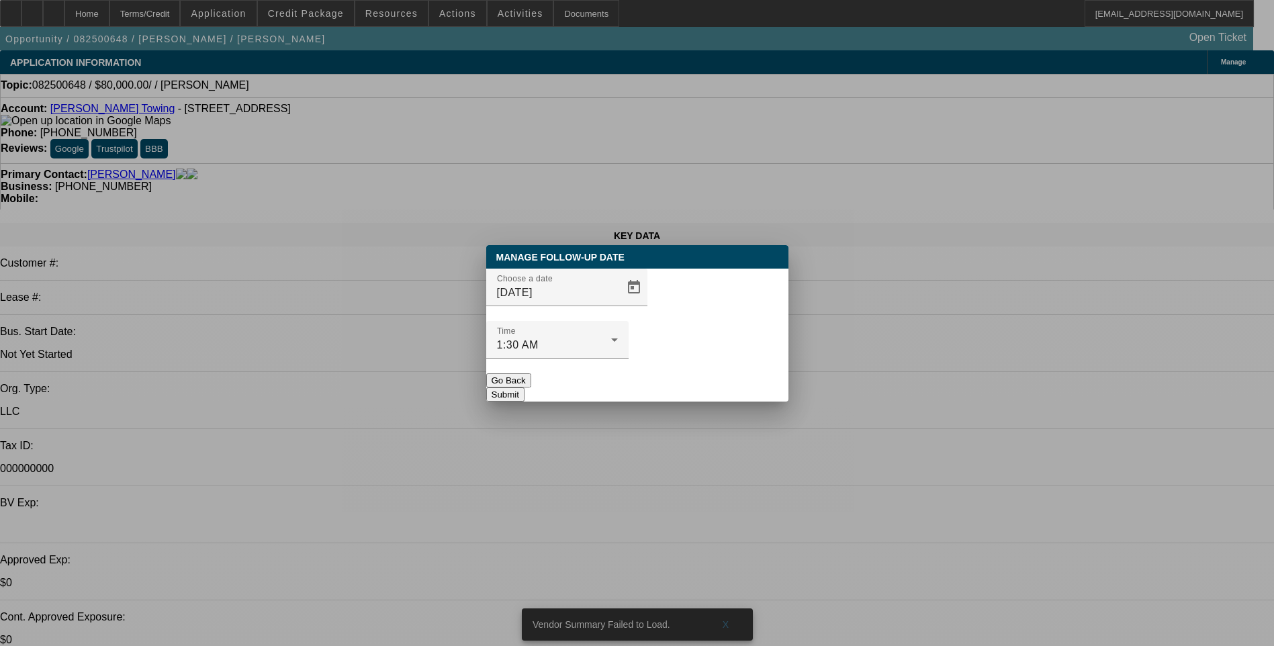
click at [525, 388] on button "Submit" at bounding box center [505, 395] width 38 height 14
